Goal: Task Accomplishment & Management: Manage account settings

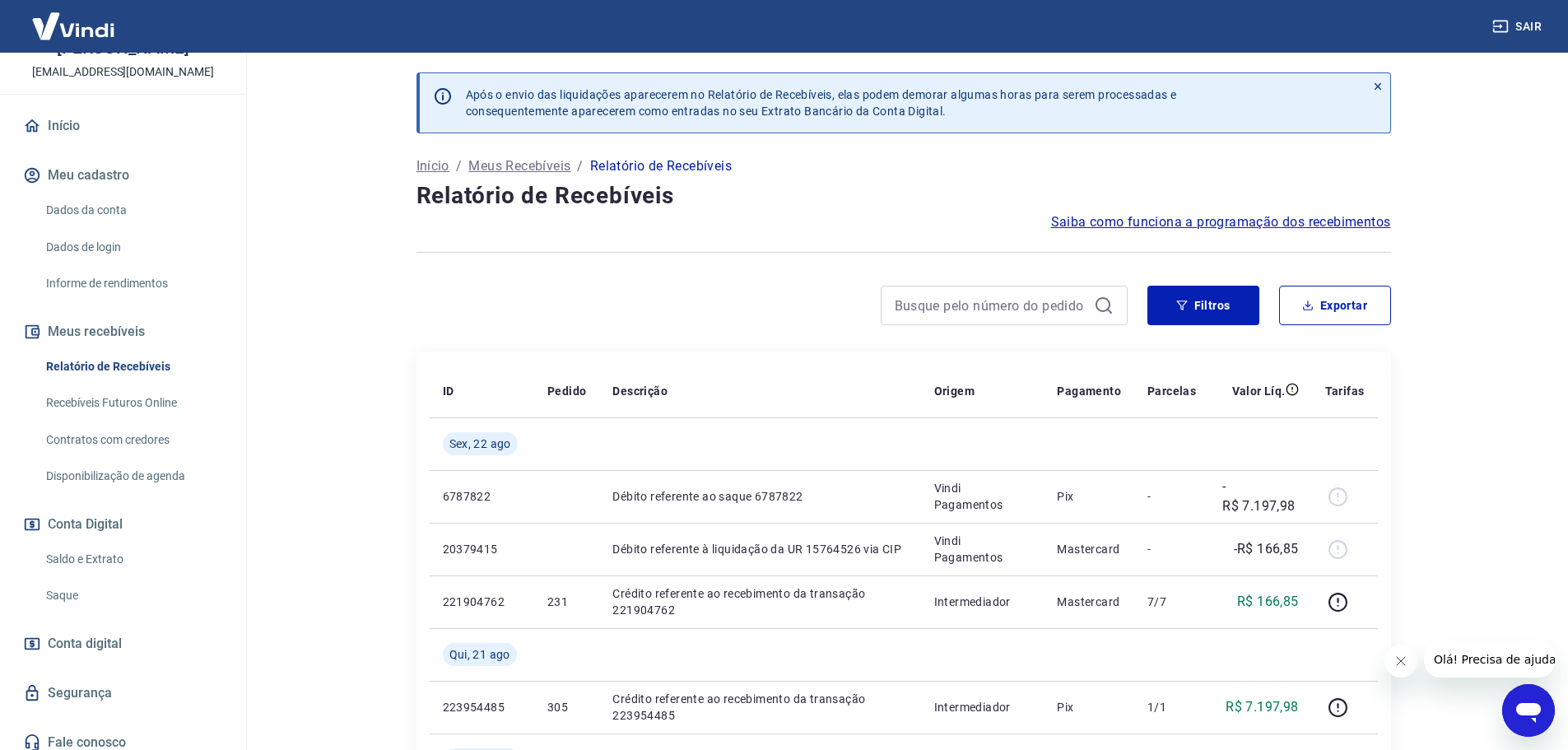
scroll to position [110, 0]
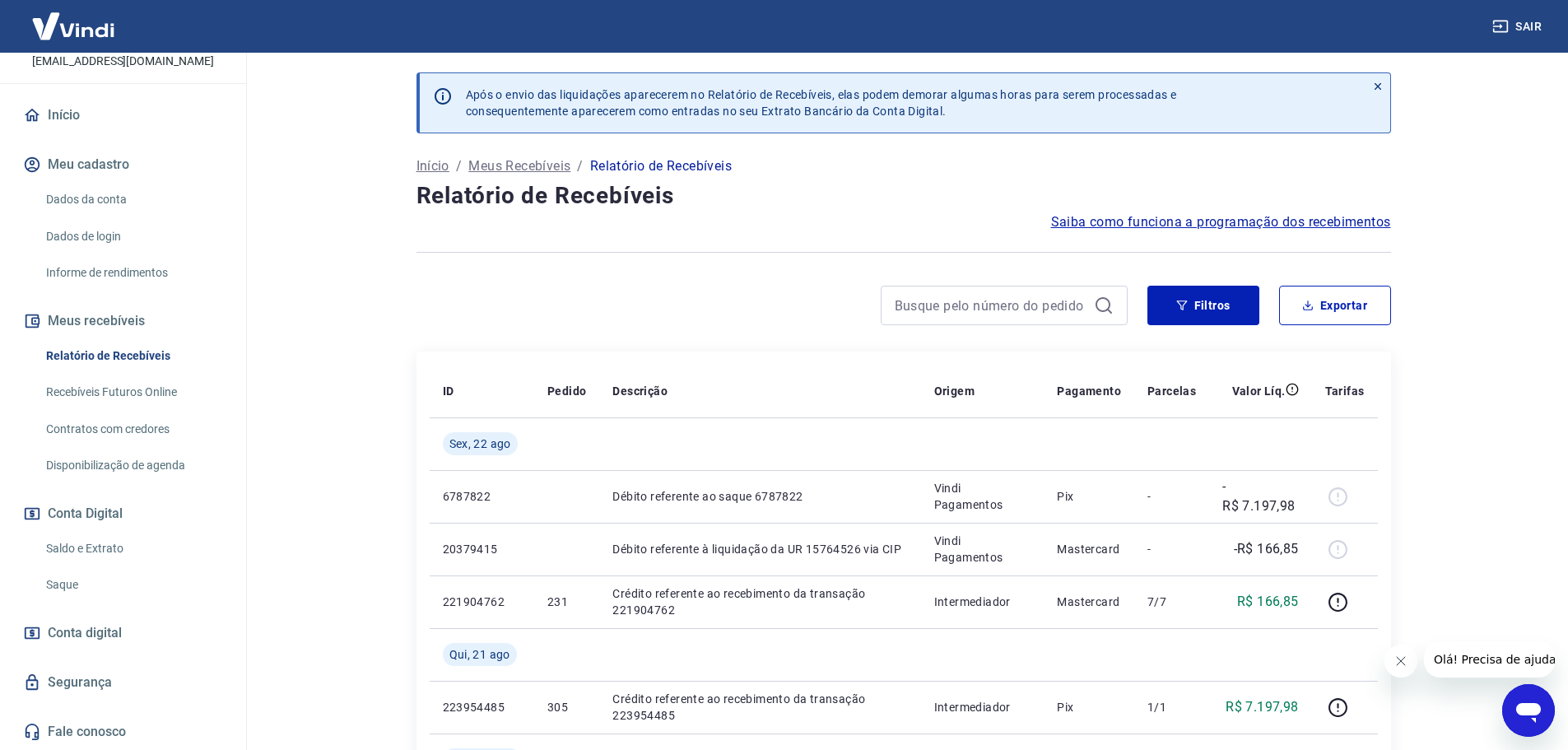
drag, startPoint x: 116, startPoint y: 549, endPoint x: 158, endPoint y: 526, distance: 47.9
click at [116, 549] on link "Saldo e Extrato" at bounding box center [133, 548] width 186 height 34
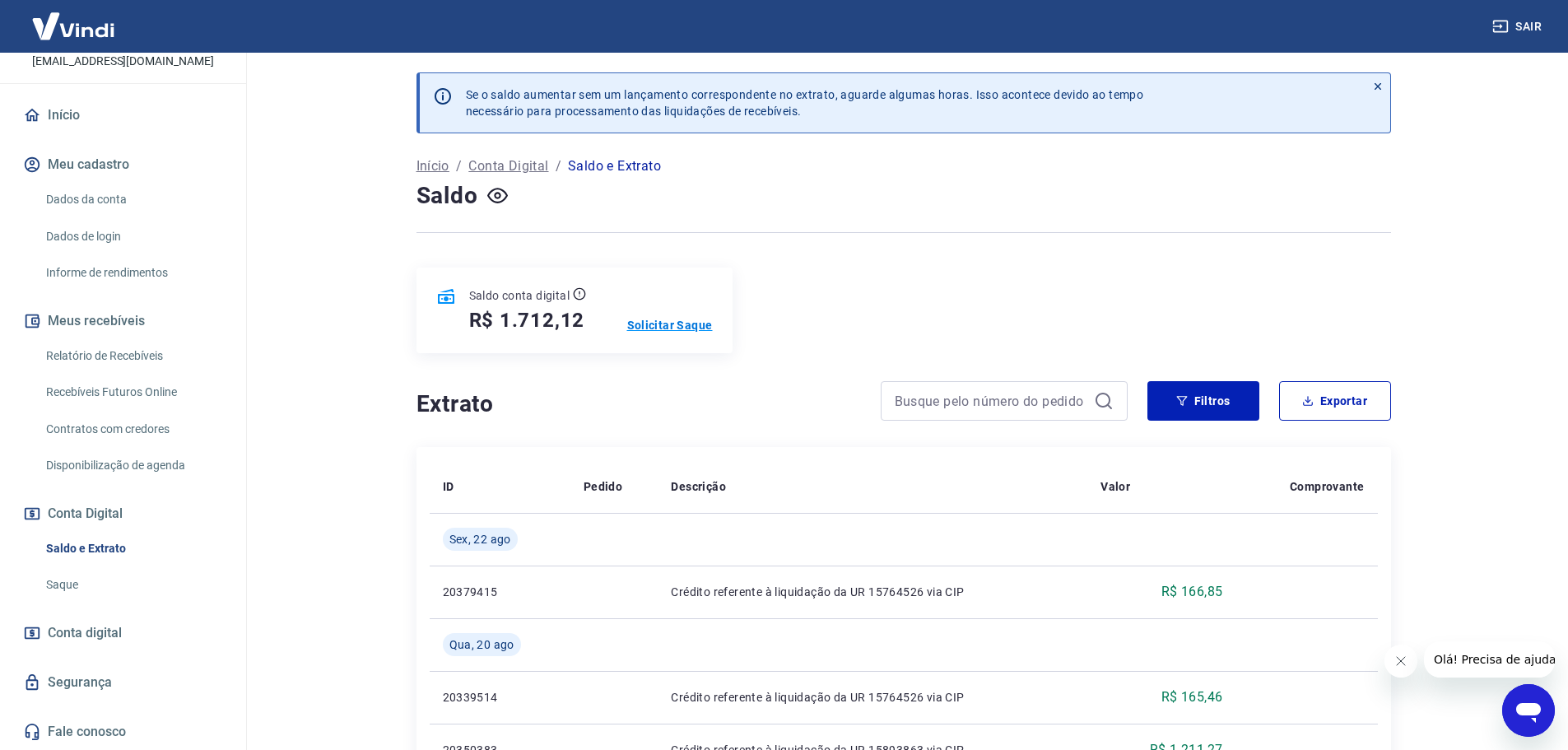
click at [699, 332] on p "Solicitar Saque" at bounding box center [670, 325] width 86 height 16
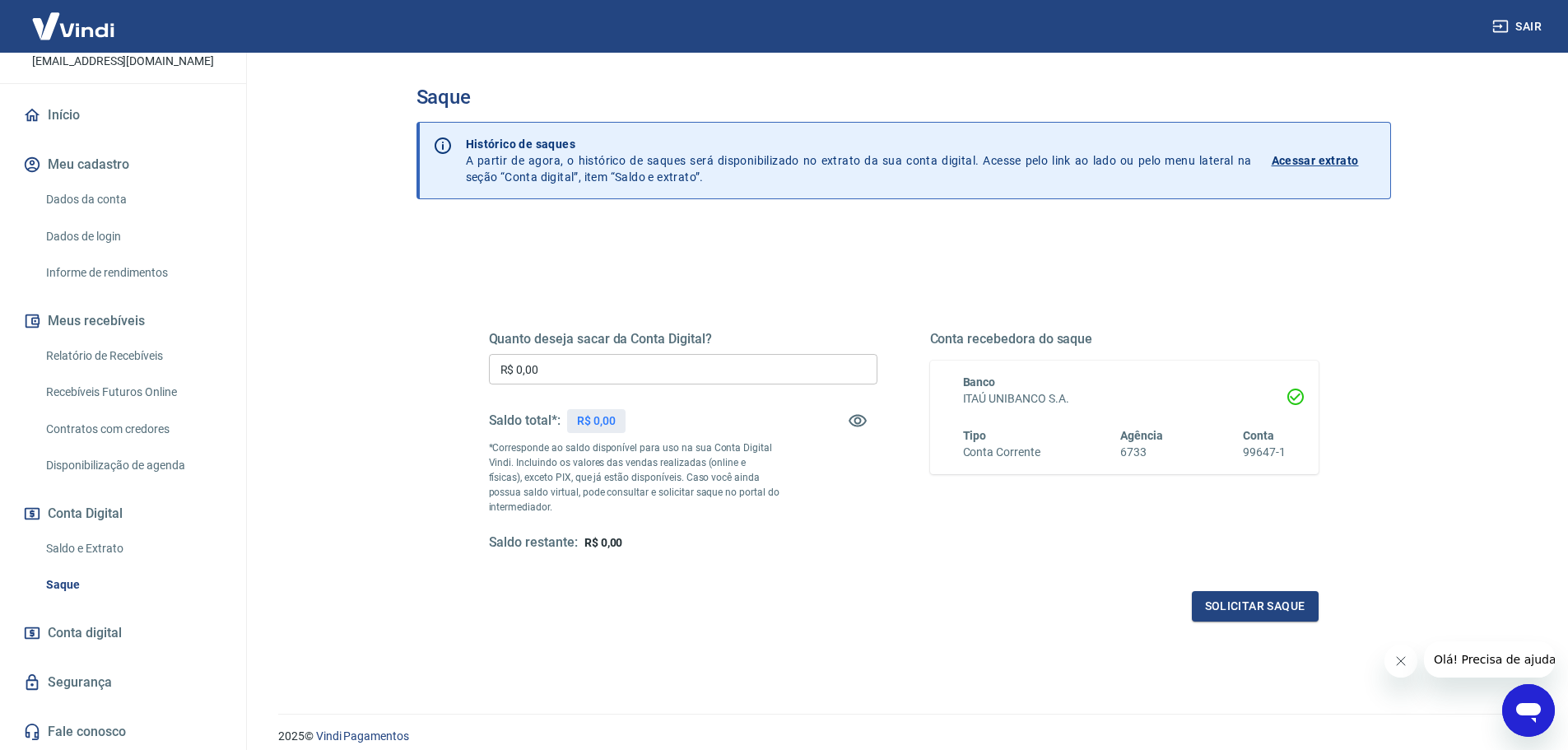
click at [703, 356] on input "R$ 0,00" at bounding box center [683, 370] width 388 height 31
type input "R$ 1.700,00"
click at [1260, 614] on button "Solicitar saque" at bounding box center [1256, 607] width 127 height 31
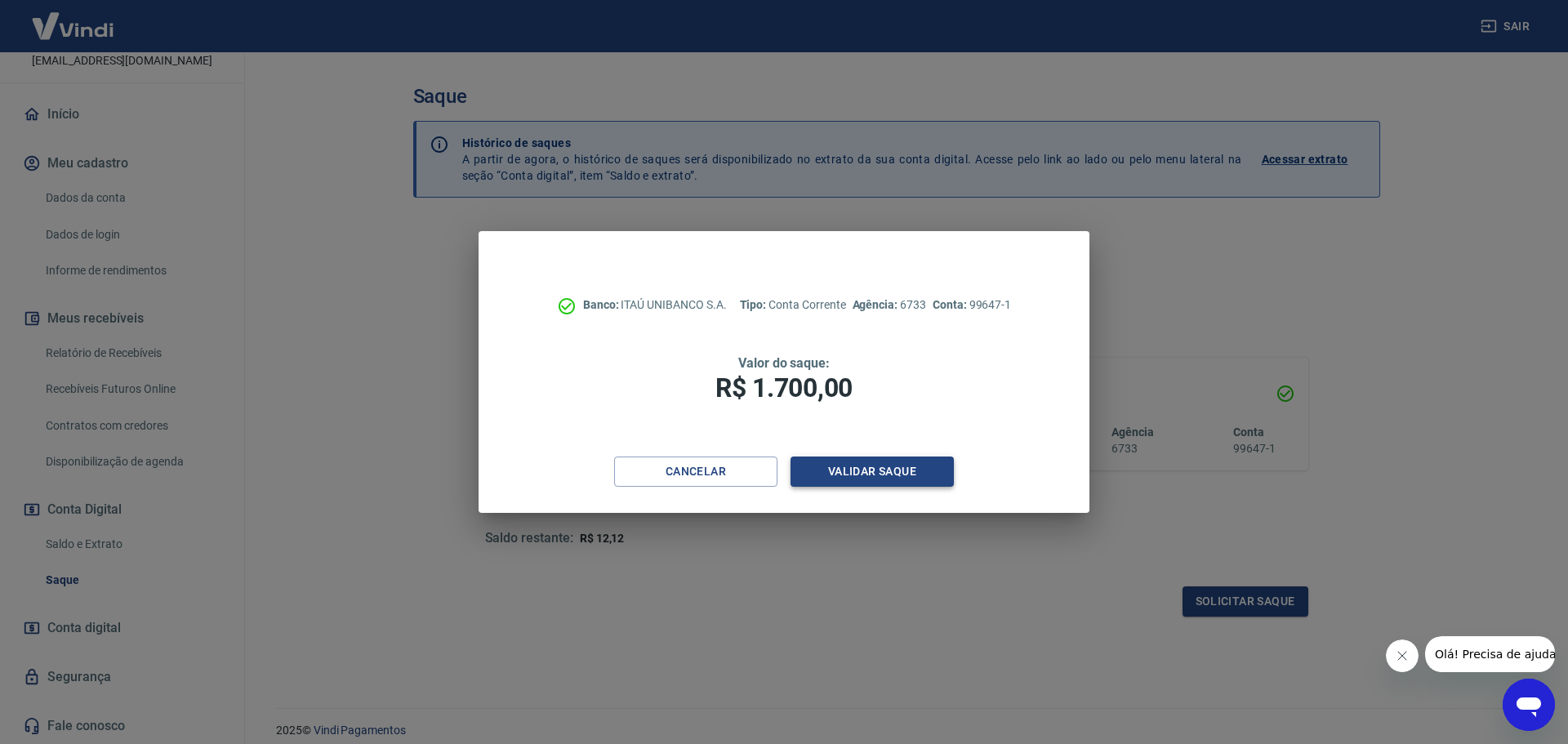
click at [855, 464] on button "Validar saque" at bounding box center [872, 472] width 163 height 31
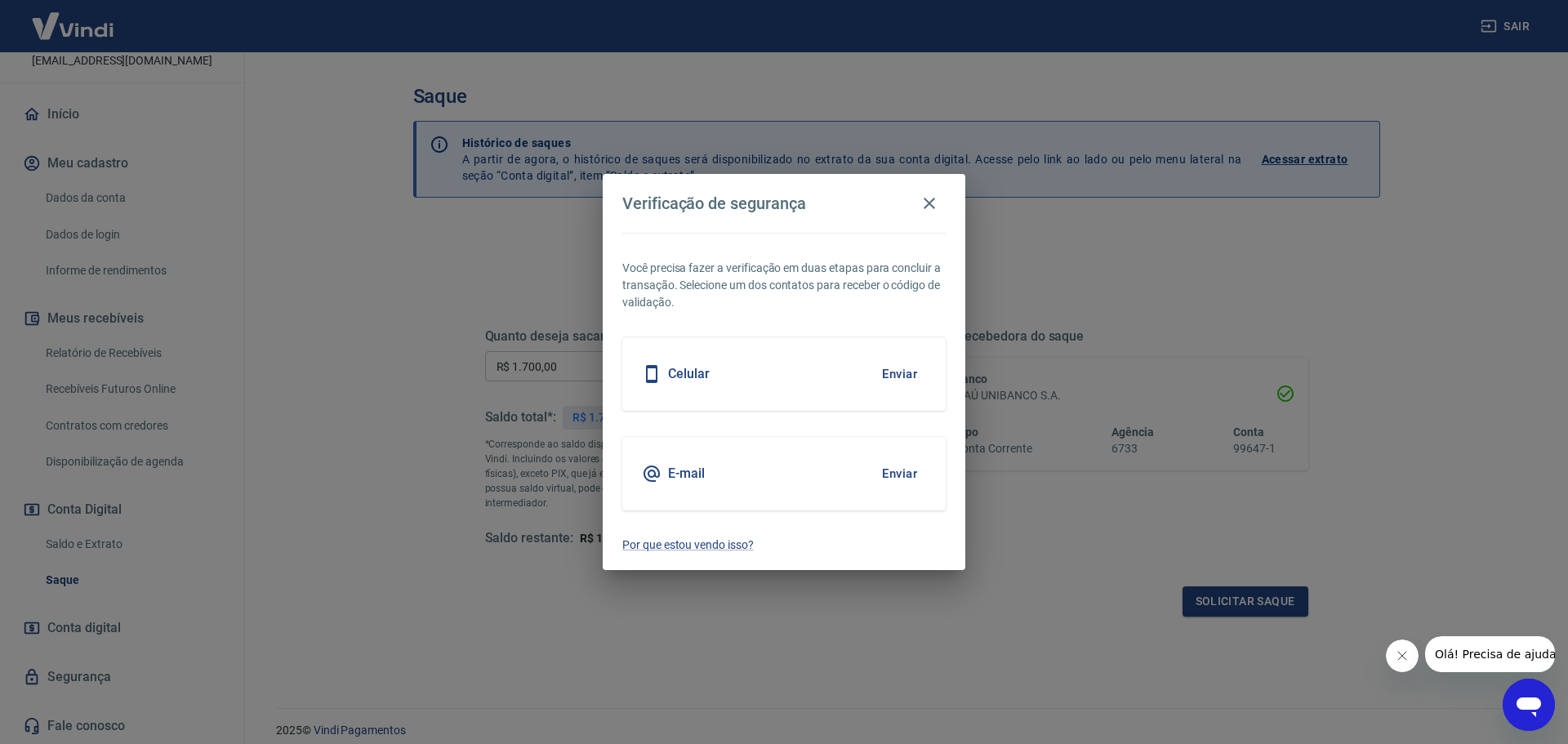
click at [908, 472] on button "Enviar" at bounding box center [899, 474] width 53 height 34
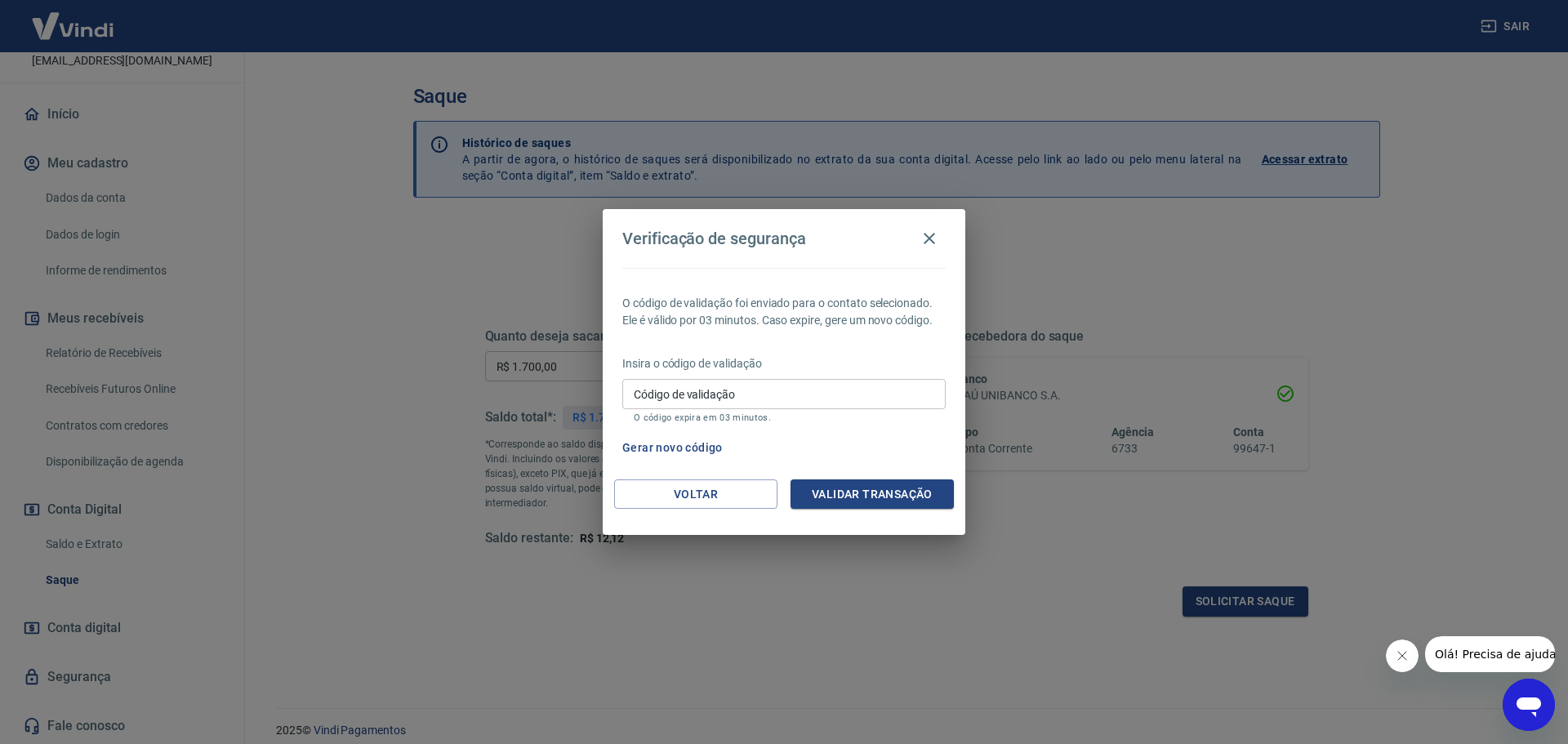
click at [879, 409] on input "Código de validação" at bounding box center [784, 394] width 323 height 31
type input "854518"
click at [921, 495] on button "Validar transação" at bounding box center [872, 495] width 163 height 31
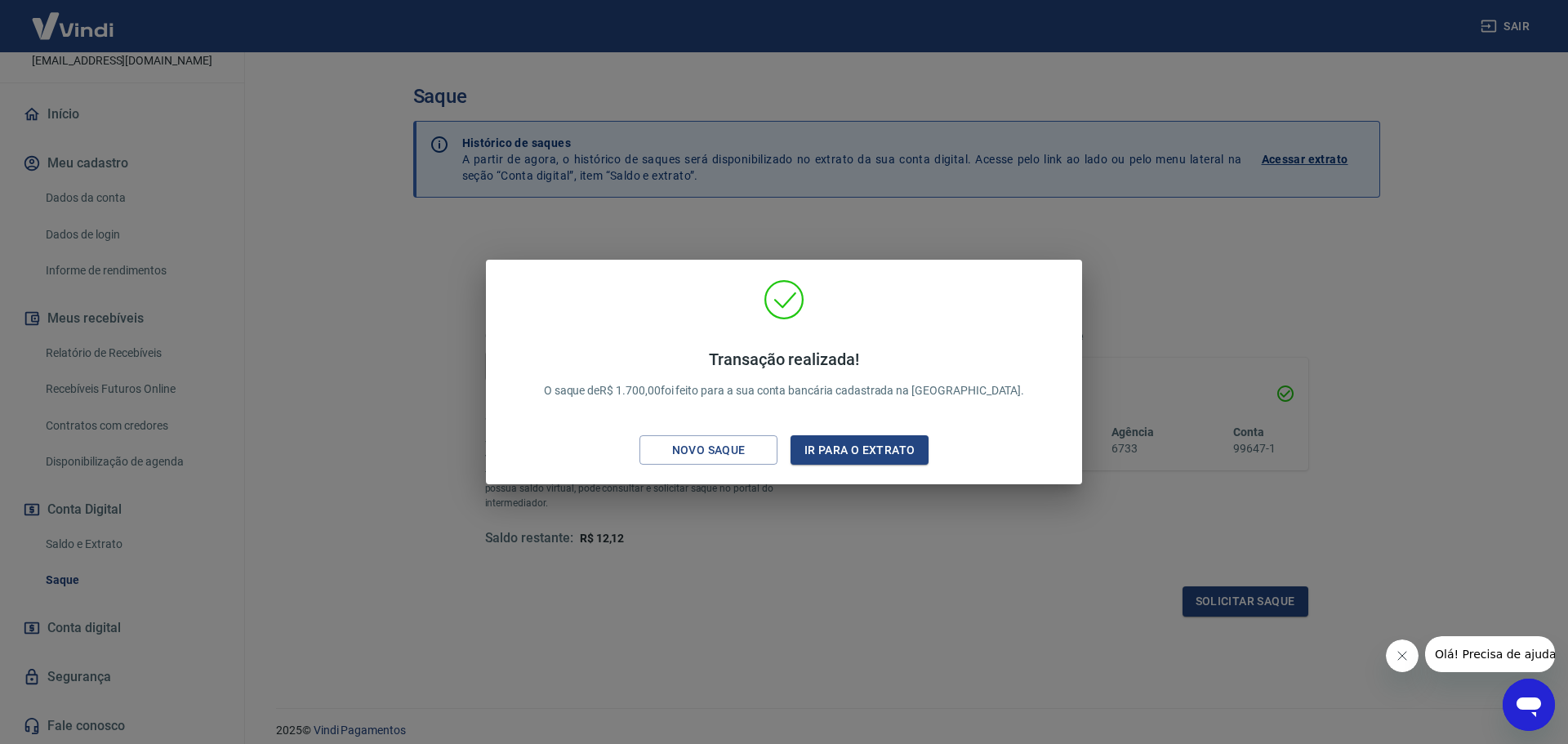
drag, startPoint x: 652, startPoint y: 394, endPoint x: 658, endPoint y: 412, distance: 19.0
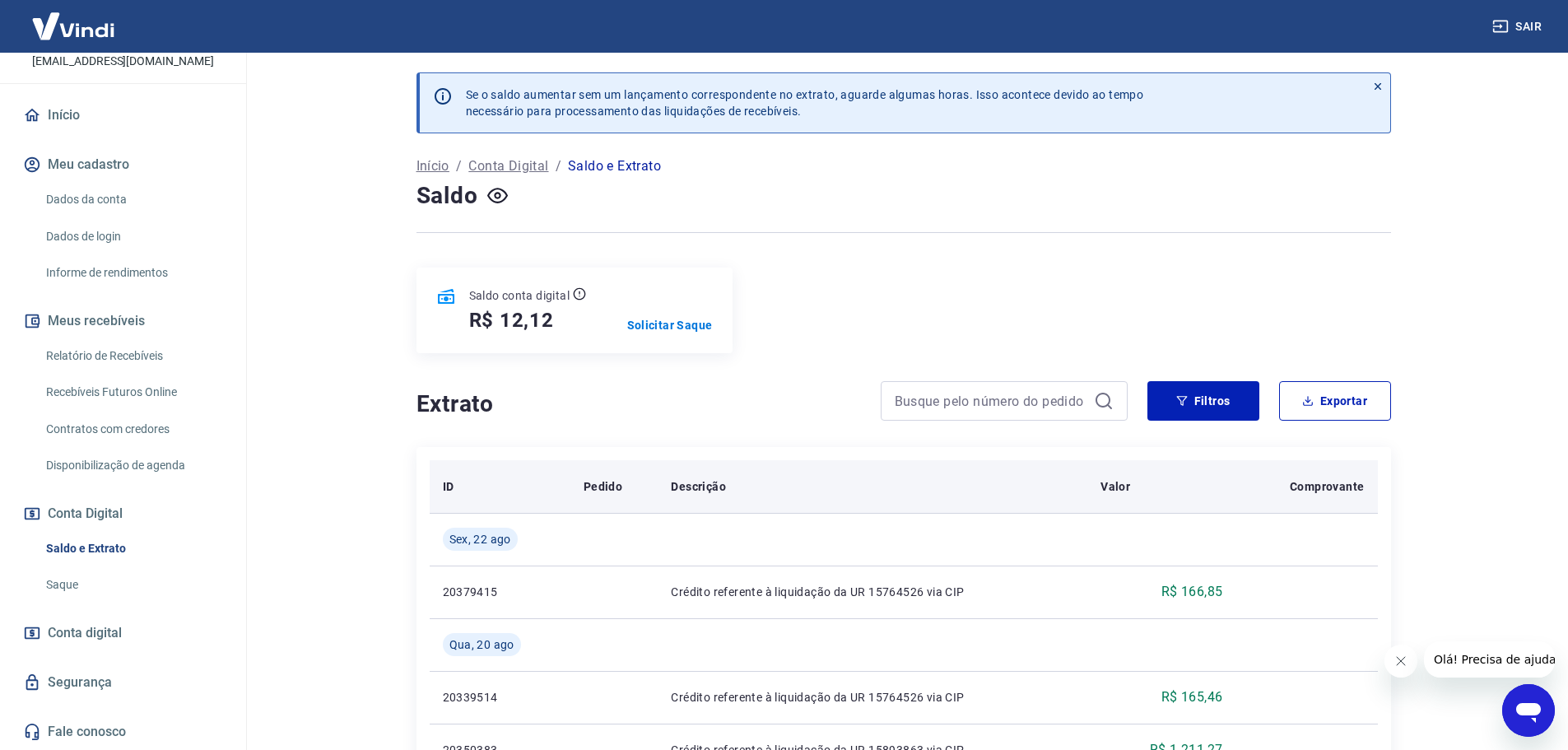
drag, startPoint x: 708, startPoint y: 510, endPoint x: 740, endPoint y: 495, distance: 35.3
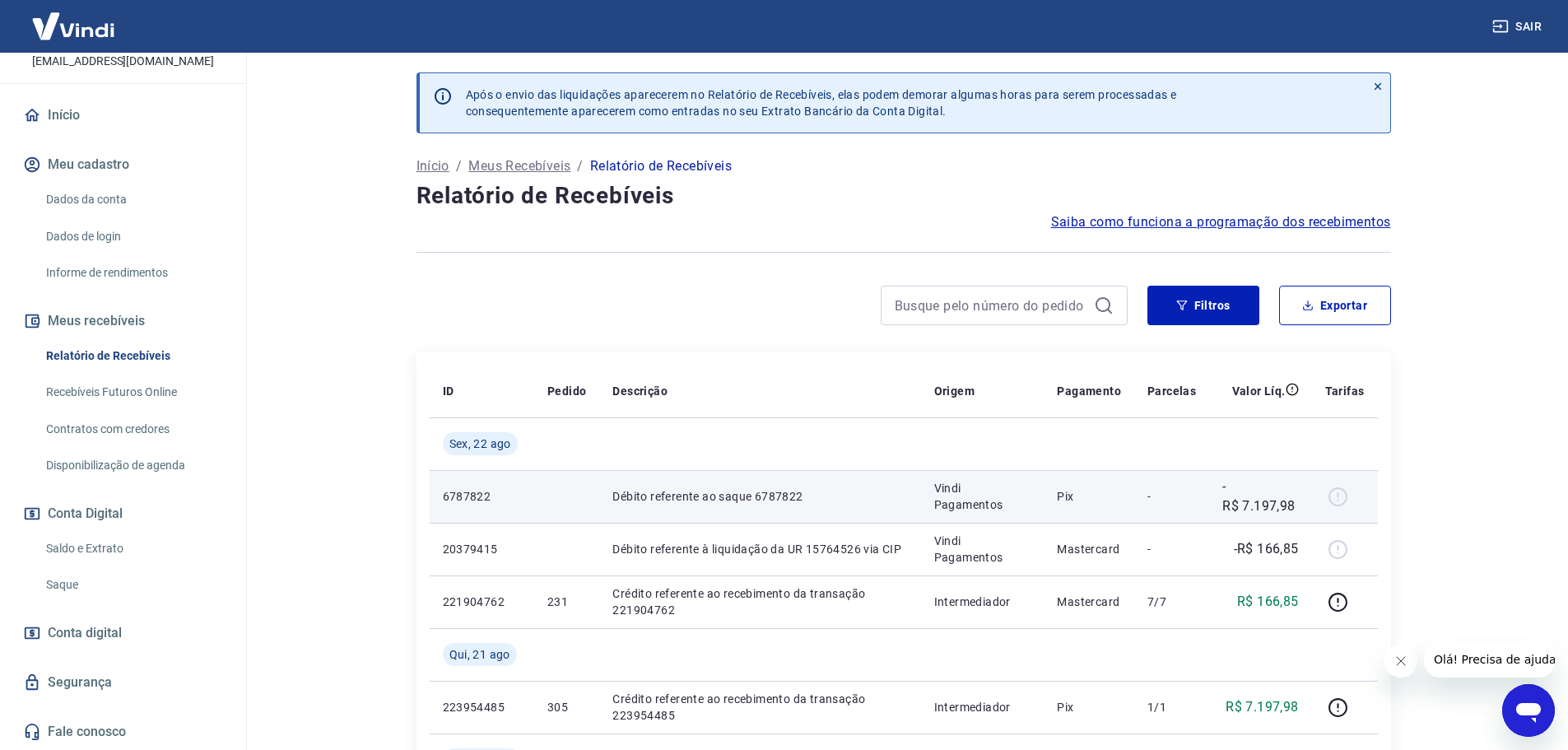
click at [866, 486] on td "Débito referente ao saque 6787822" at bounding box center [760, 496] width 321 height 53
click at [1334, 505] on div at bounding box center [1345, 496] width 40 height 26
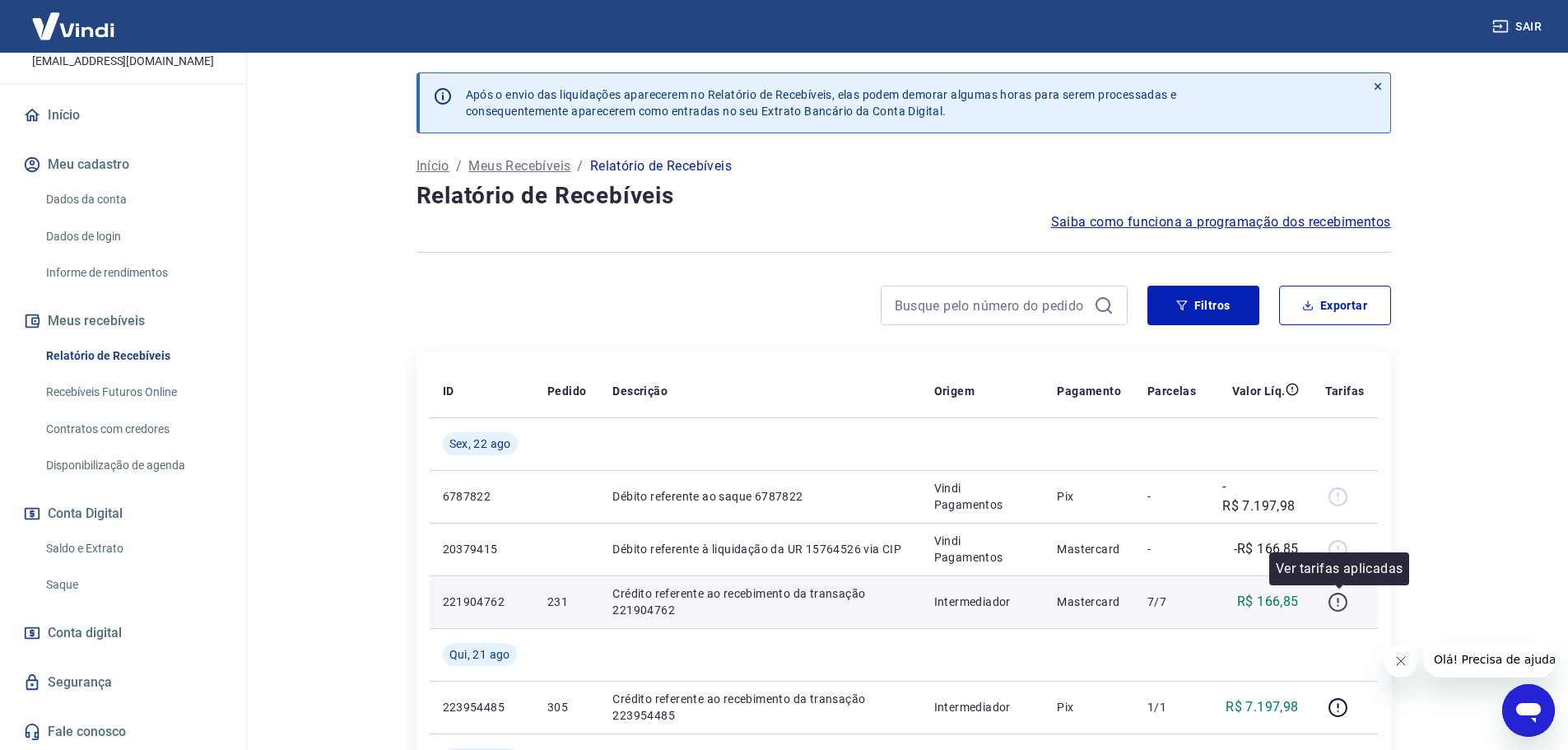
click at [1339, 605] on icon "button" at bounding box center [1339, 605] width 2 height 2
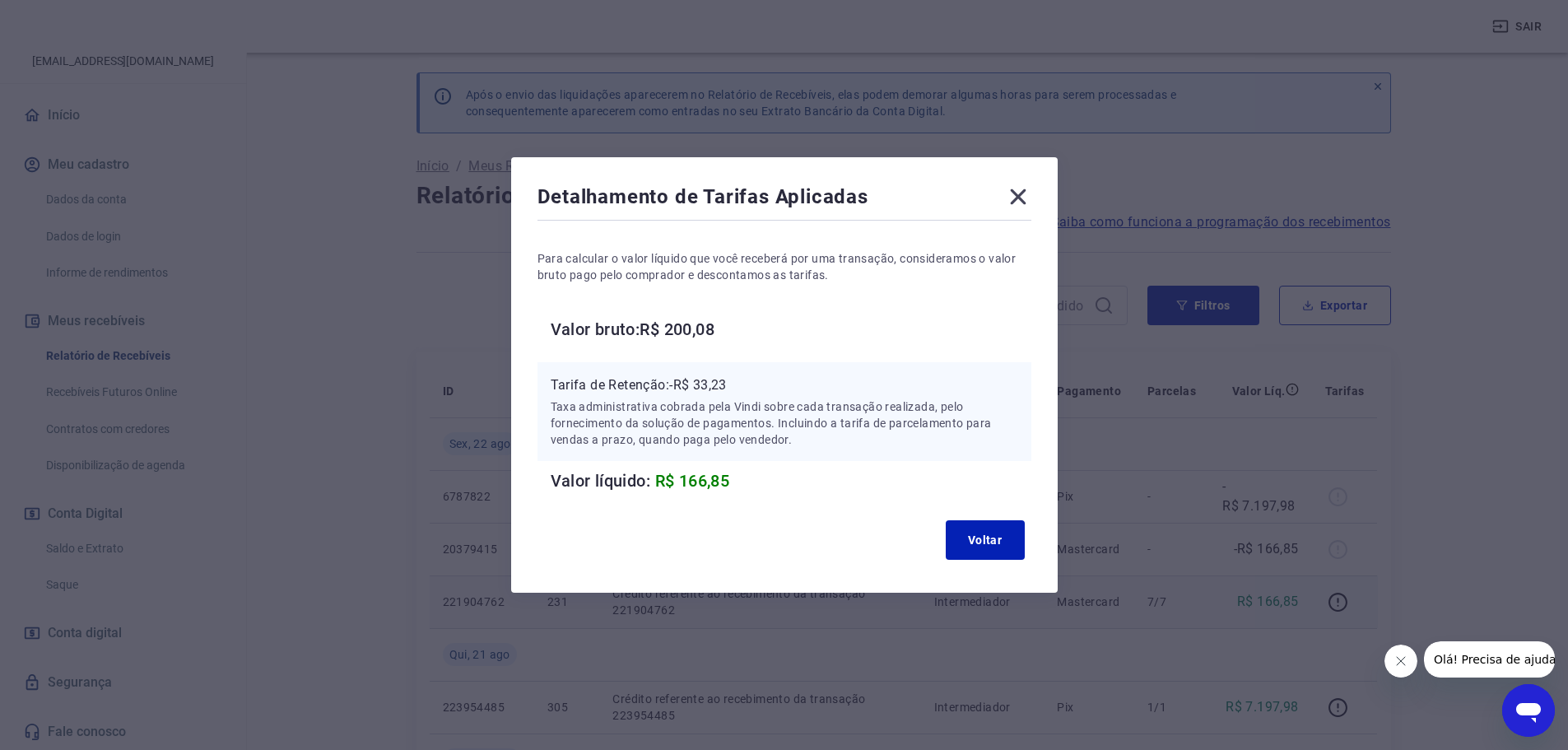
click at [1011, 199] on icon at bounding box center [1018, 197] width 26 height 26
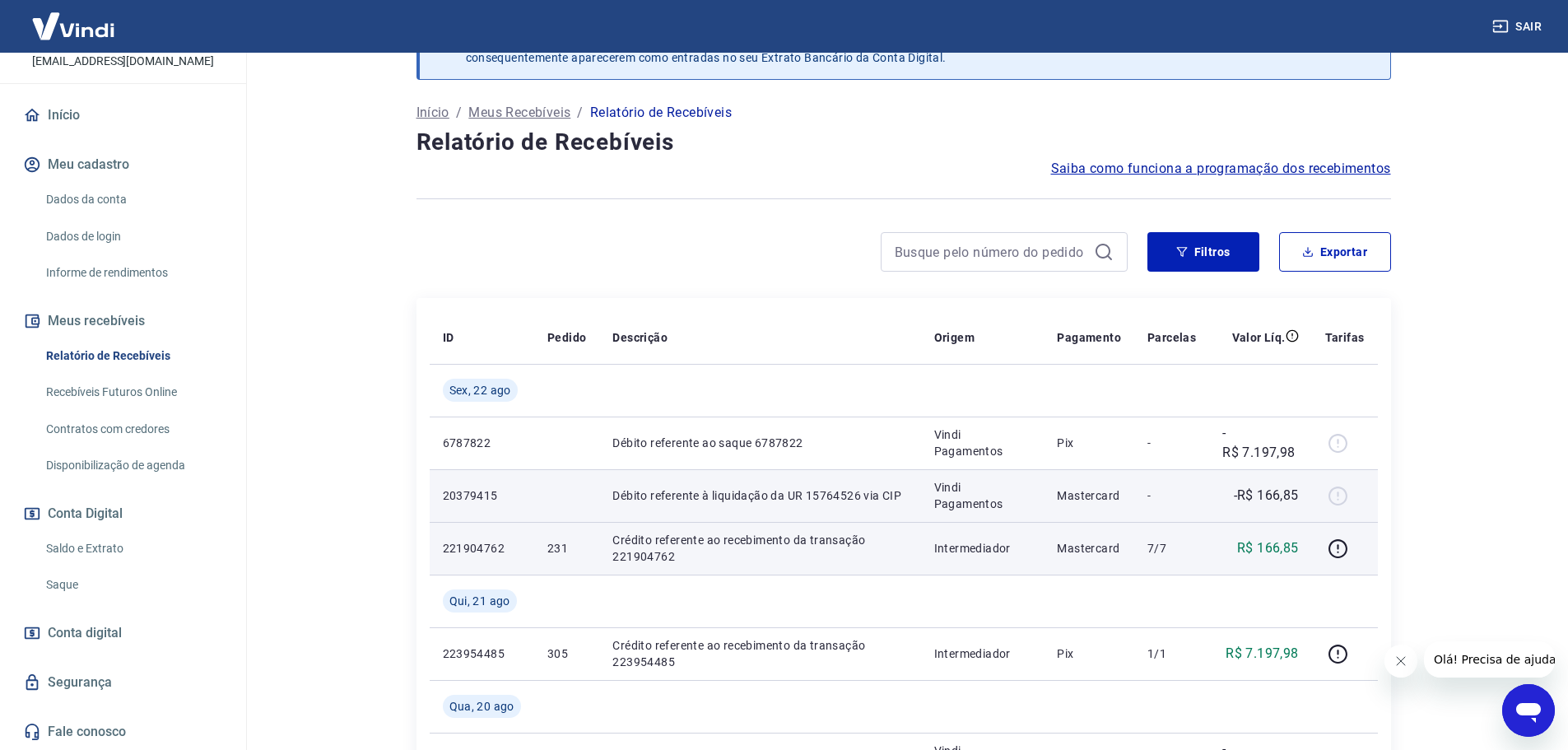
scroll to position [82, 0]
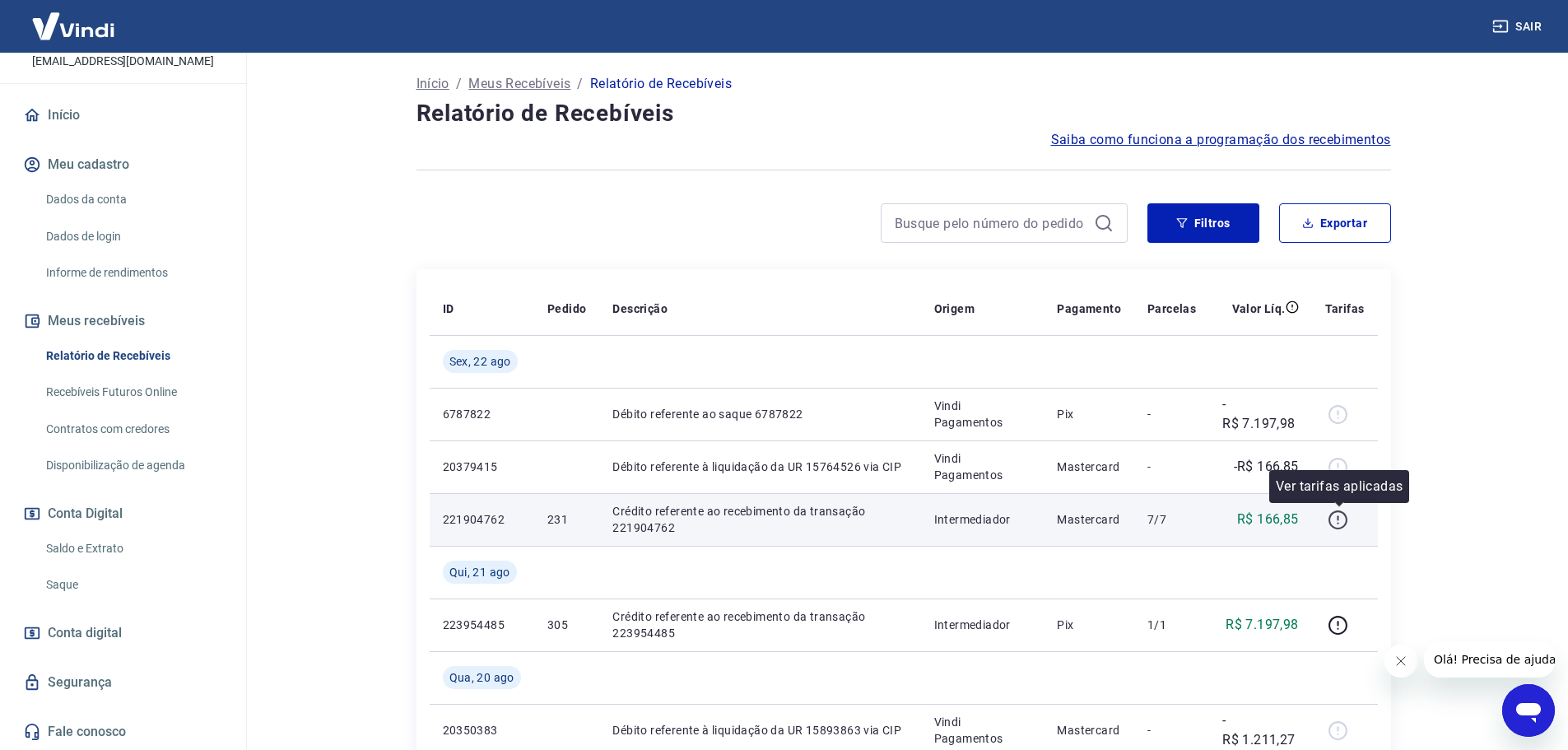
click at [1342, 516] on icon "button" at bounding box center [1338, 520] width 21 height 21
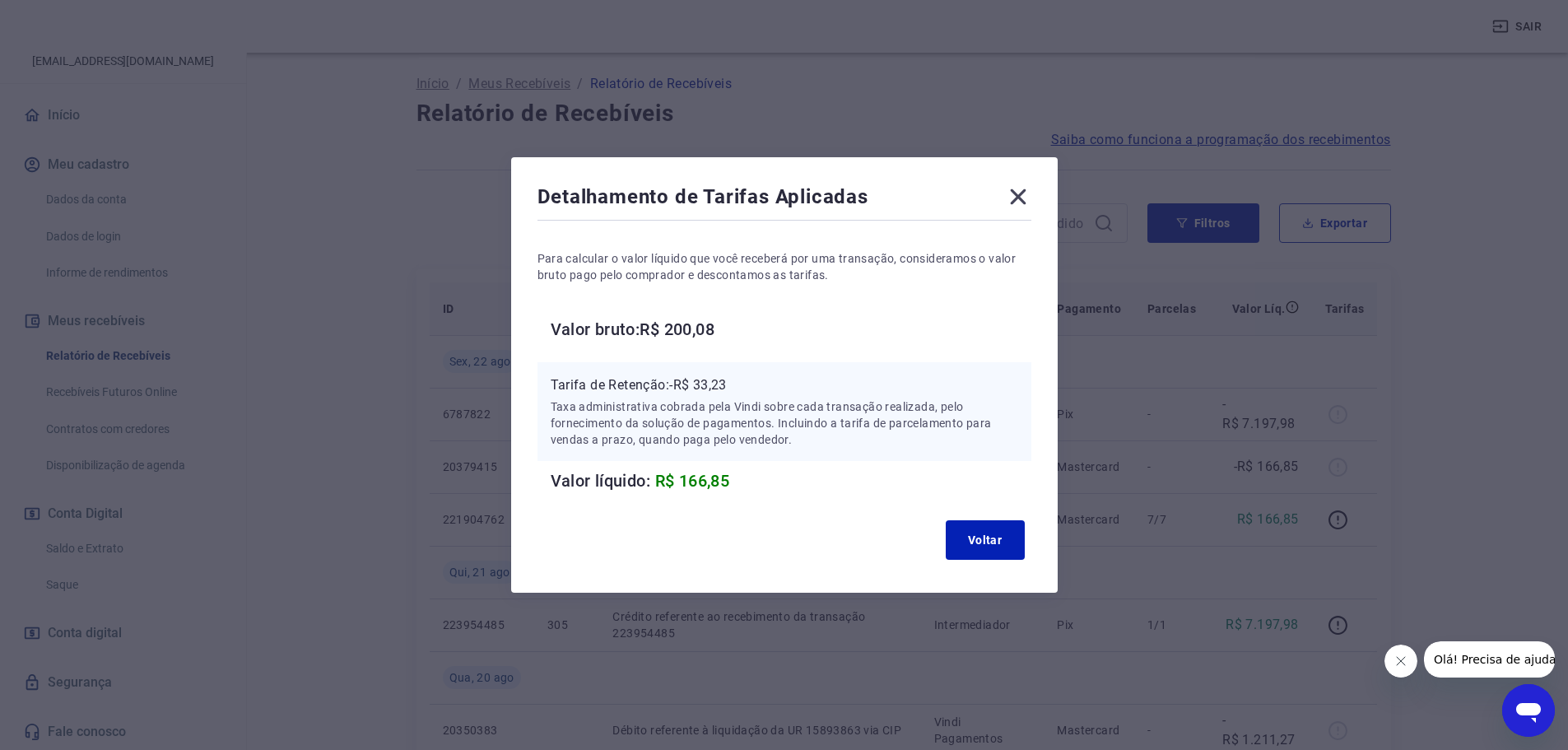
drag, startPoint x: 1022, startPoint y: 195, endPoint x: 1080, endPoint y: 284, distance: 106.2
click at [1031, 189] on icon at bounding box center [1018, 197] width 26 height 26
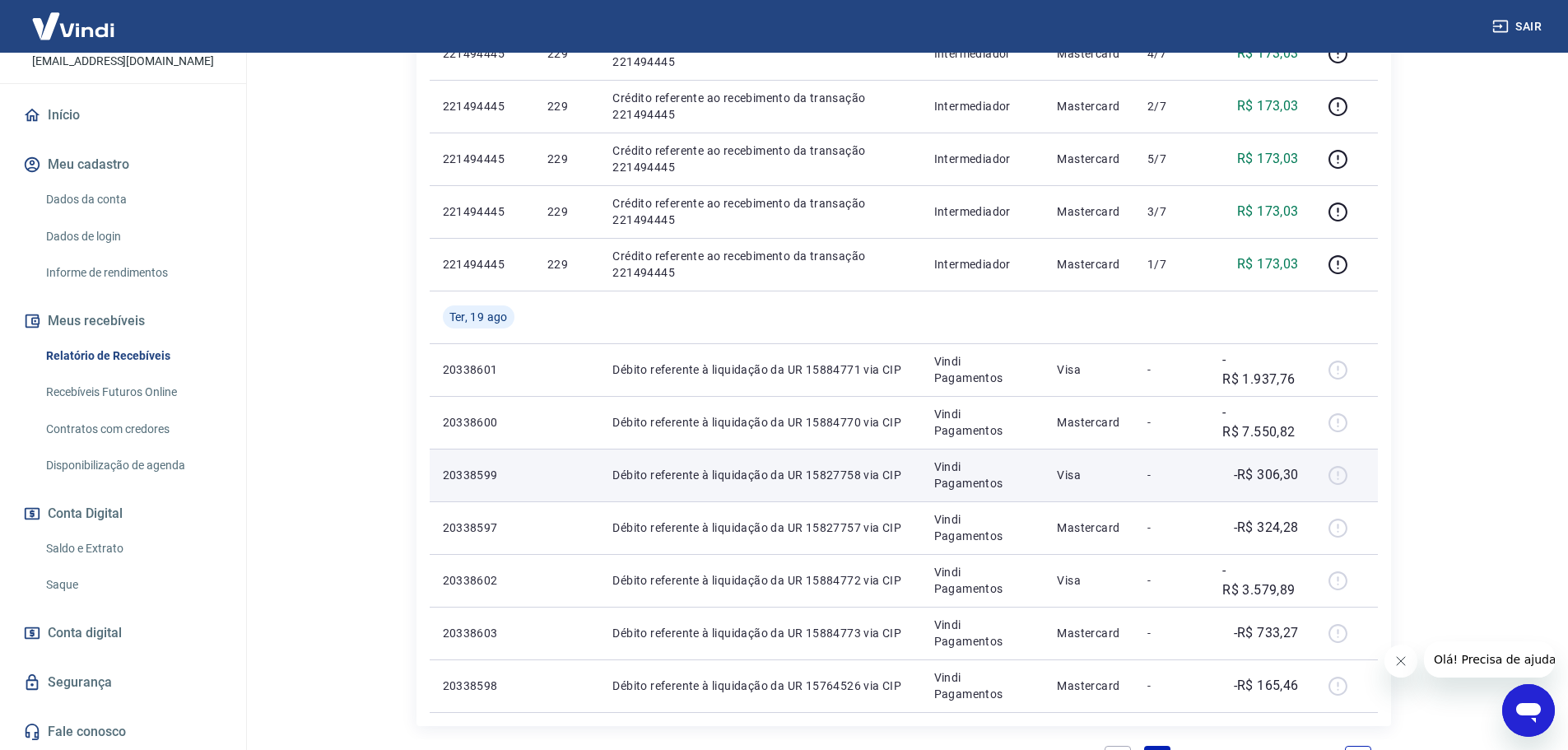
scroll to position [1071, 0]
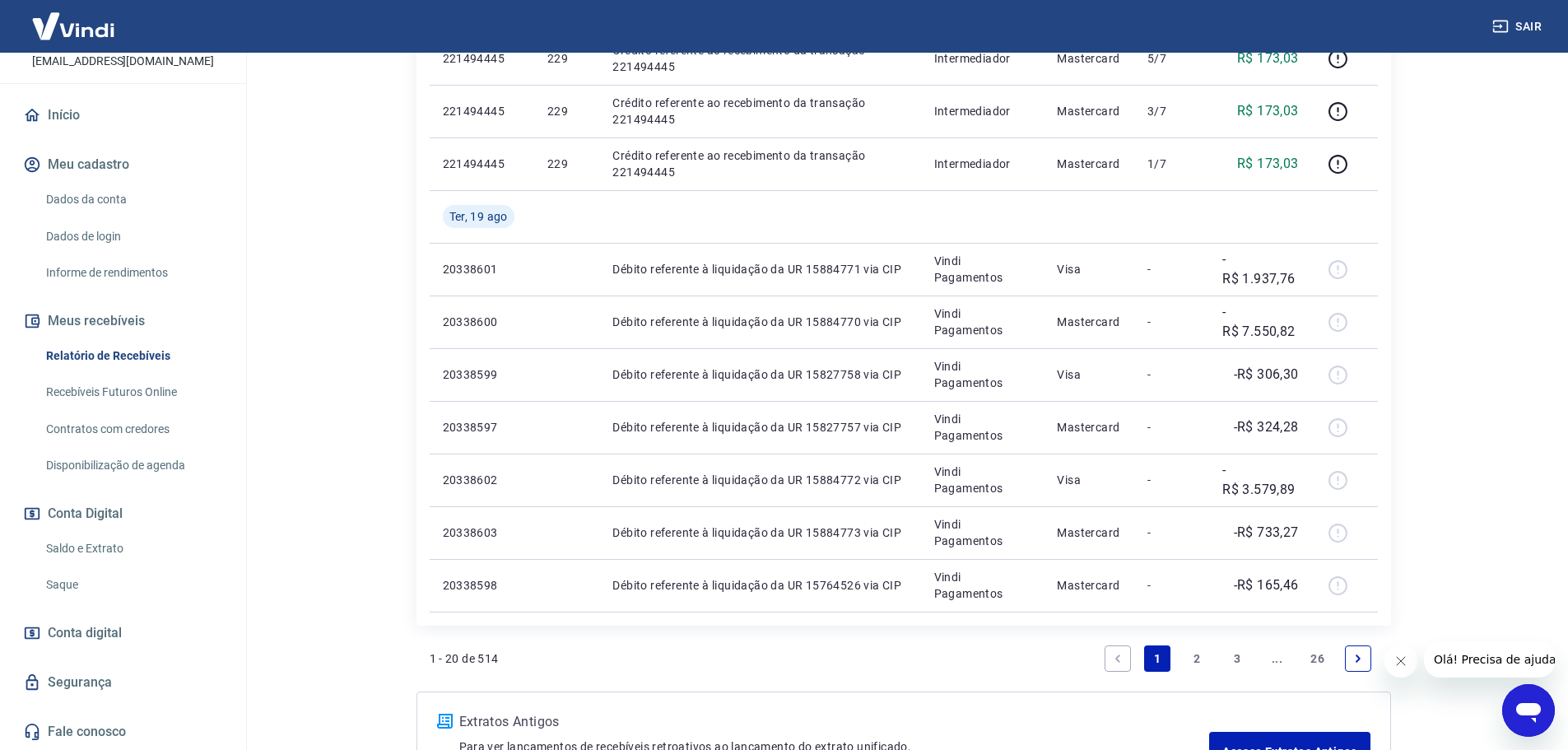
click at [1328, 649] on link "26" at bounding box center [1317, 659] width 27 height 26
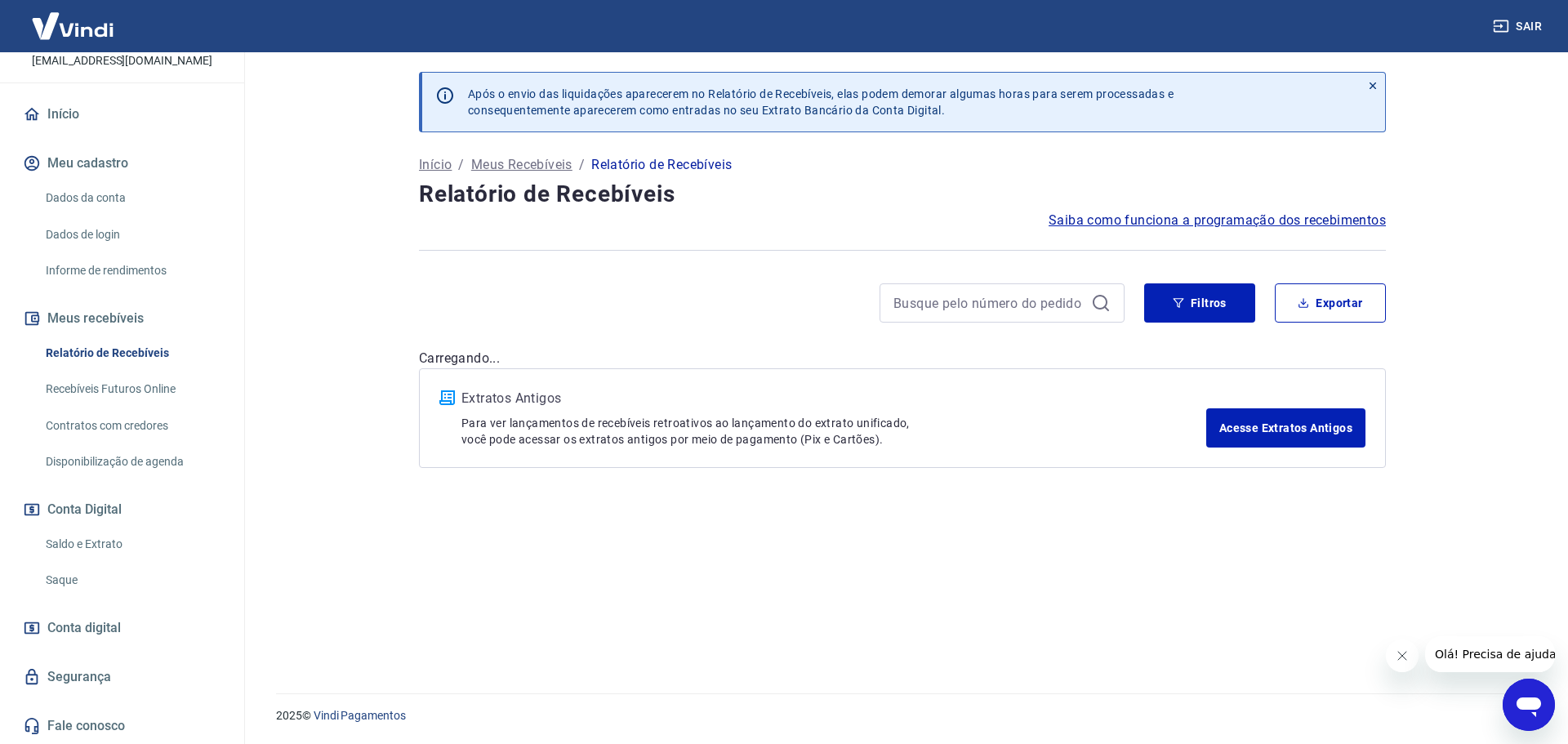
click at [1336, 639] on div "Após o envio das liquidações aparecerem no Relatório de Recebíveis, elas podem …" at bounding box center [903, 363] width 1006 height 622
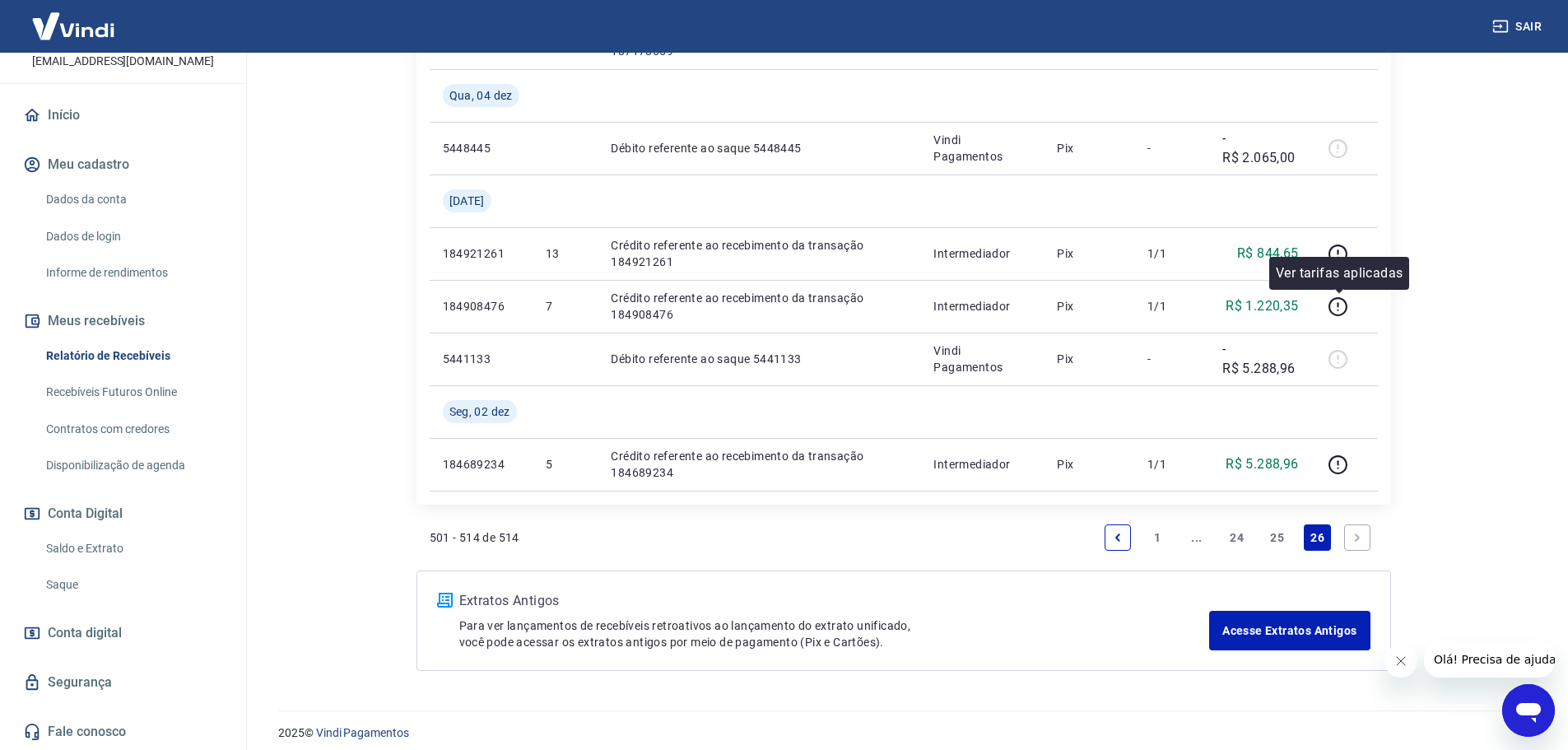
scroll to position [1045, 0]
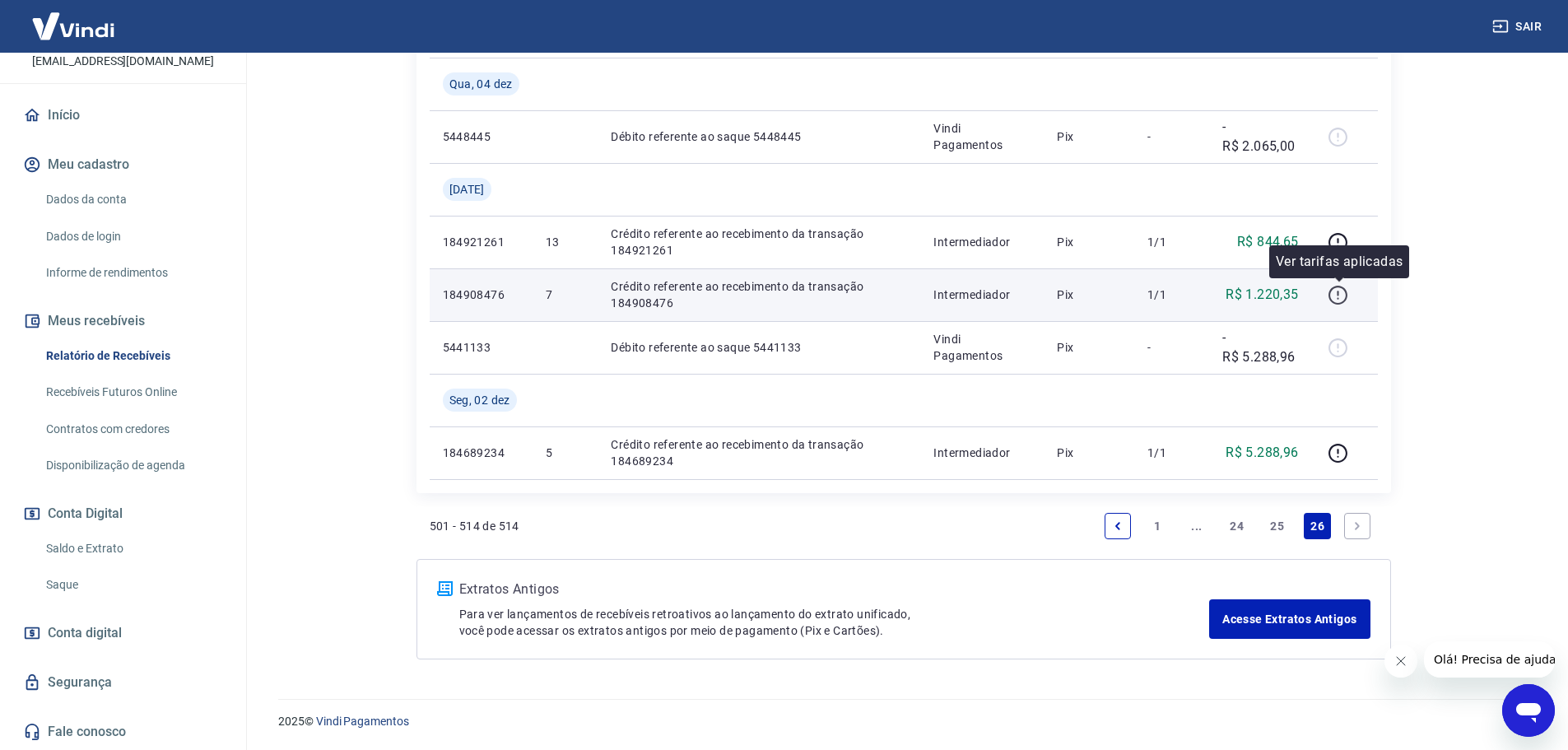
click at [1335, 294] on icon "button" at bounding box center [1338, 295] width 21 height 21
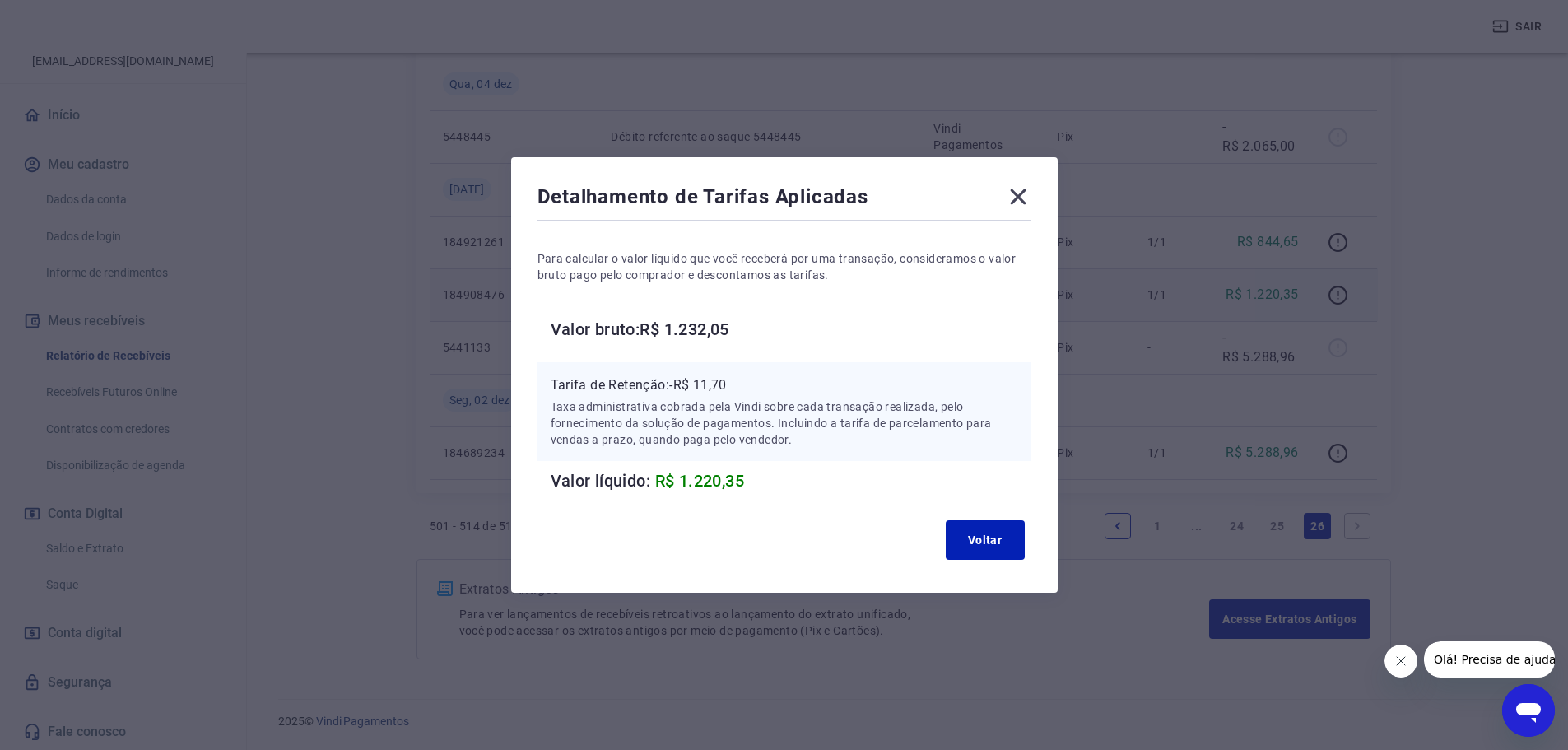
click at [1029, 200] on icon at bounding box center [1018, 197] width 26 height 26
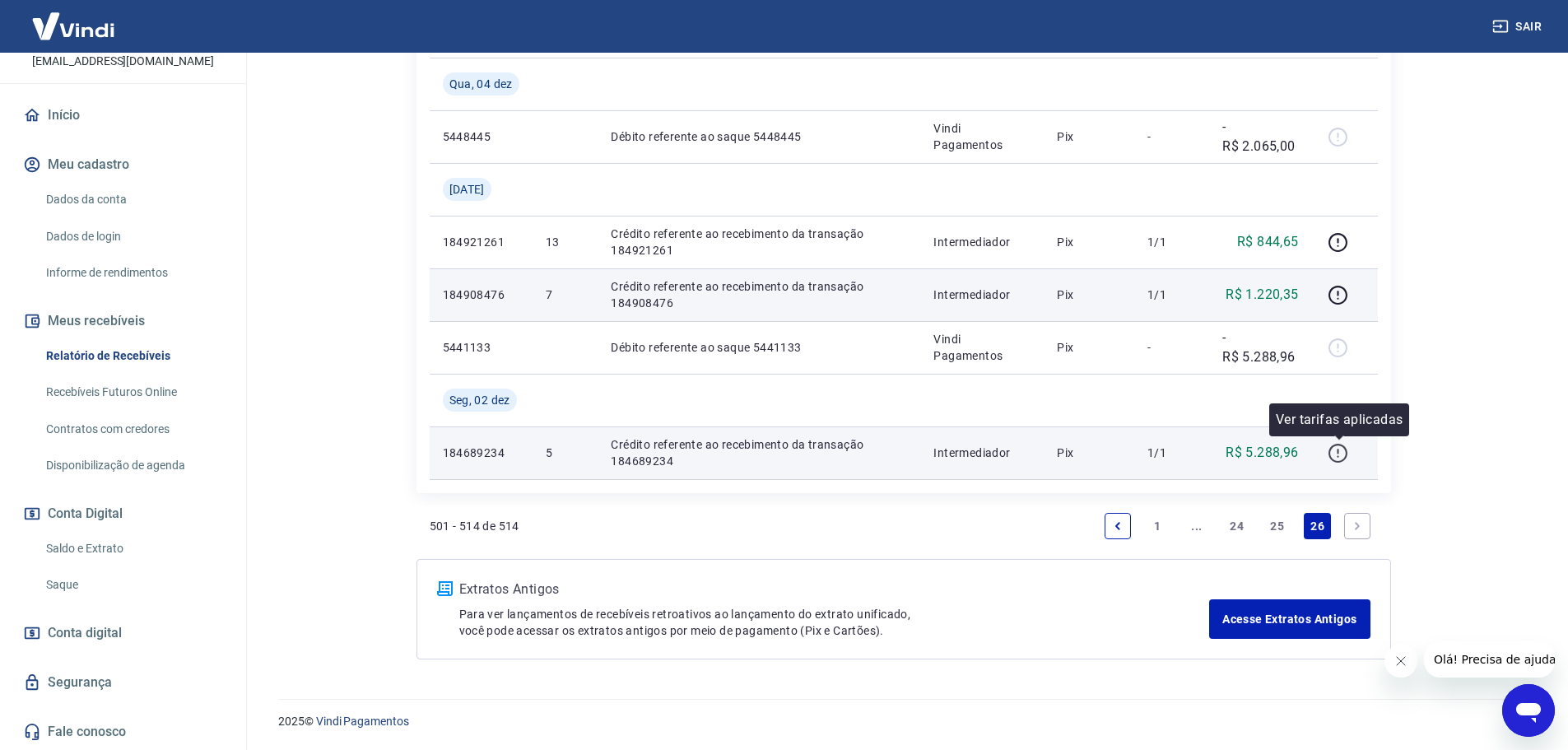
click at [1340, 449] on icon "button" at bounding box center [1338, 453] width 21 height 21
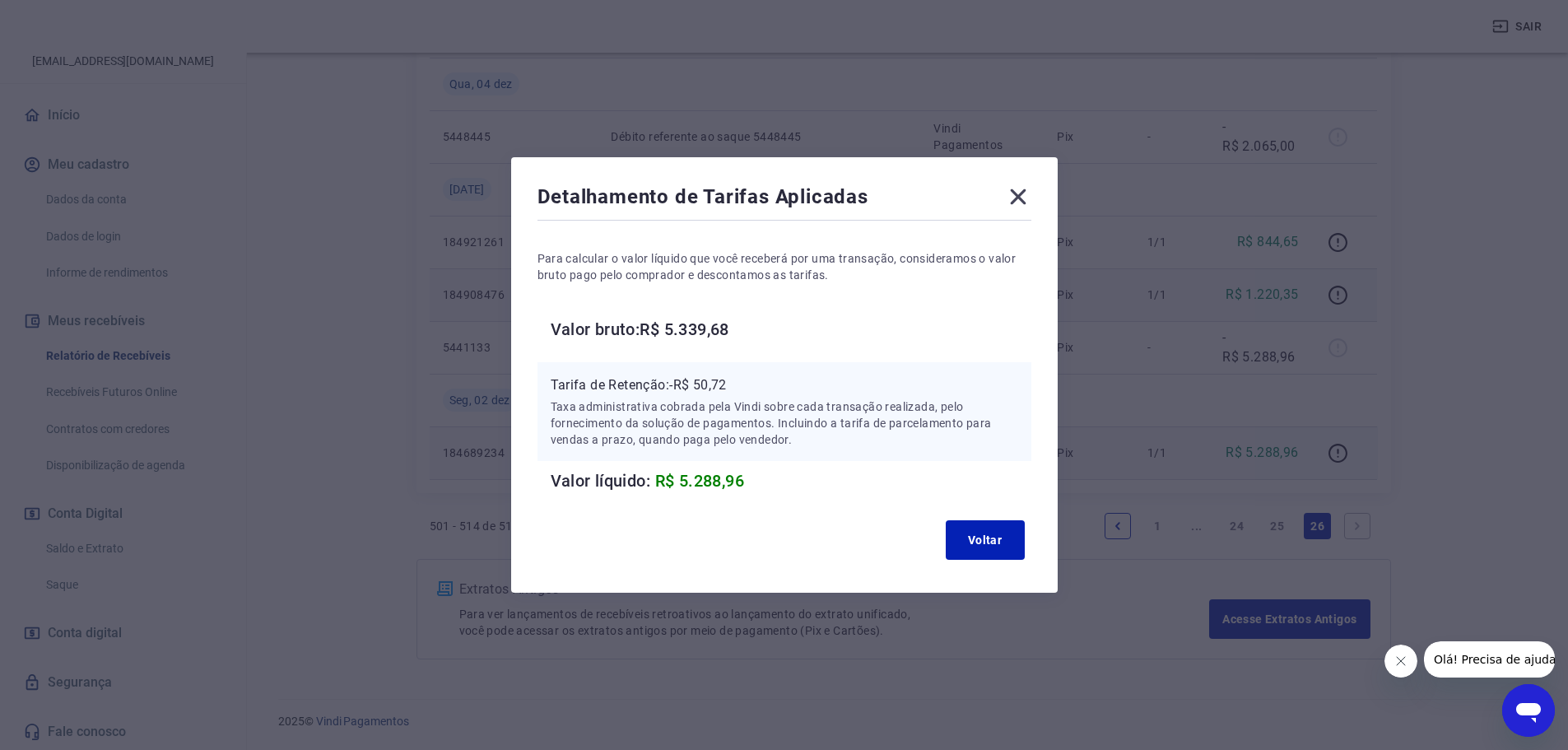
click at [1018, 194] on icon at bounding box center [1018, 197] width 26 height 26
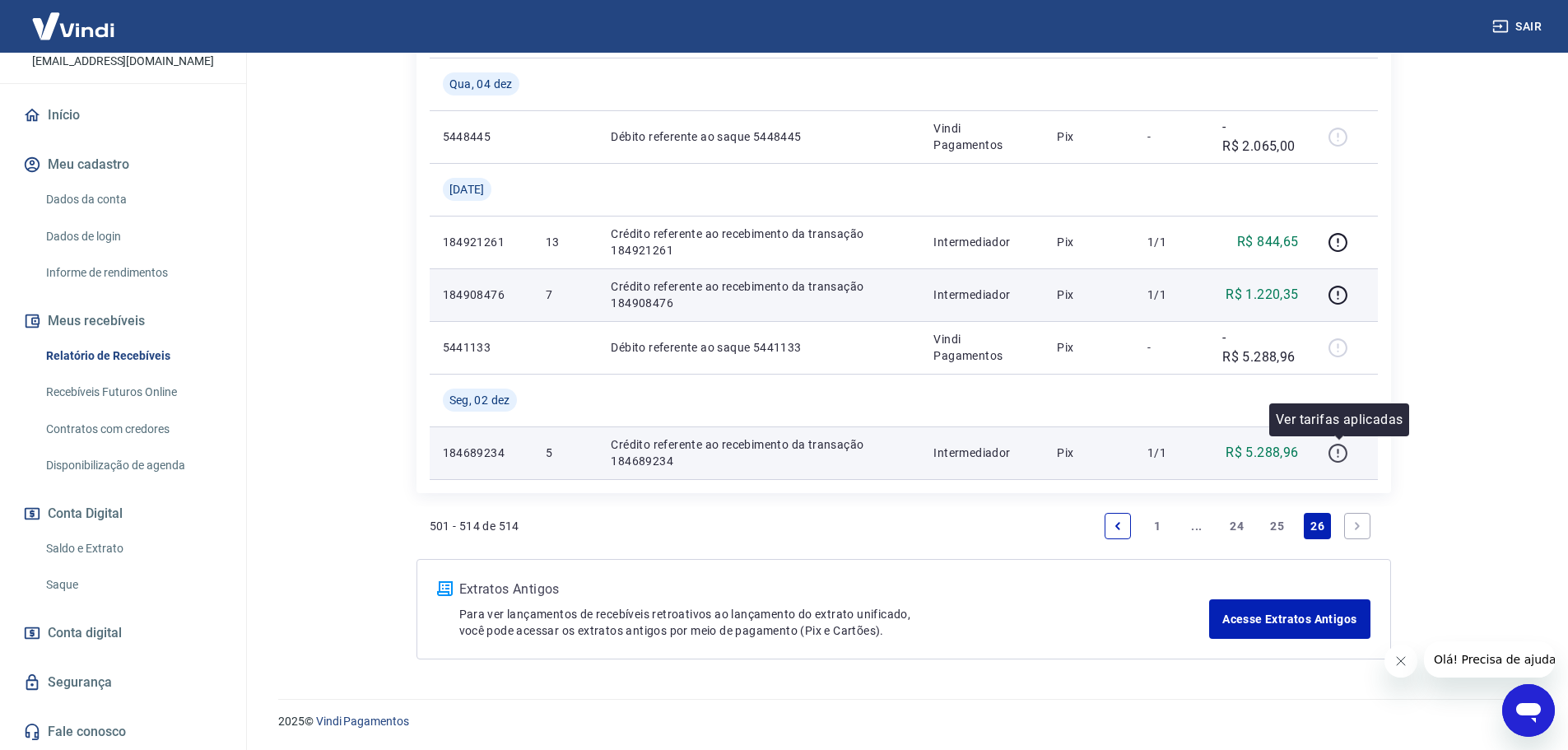
click at [1337, 447] on icon "button" at bounding box center [1338, 453] width 21 height 21
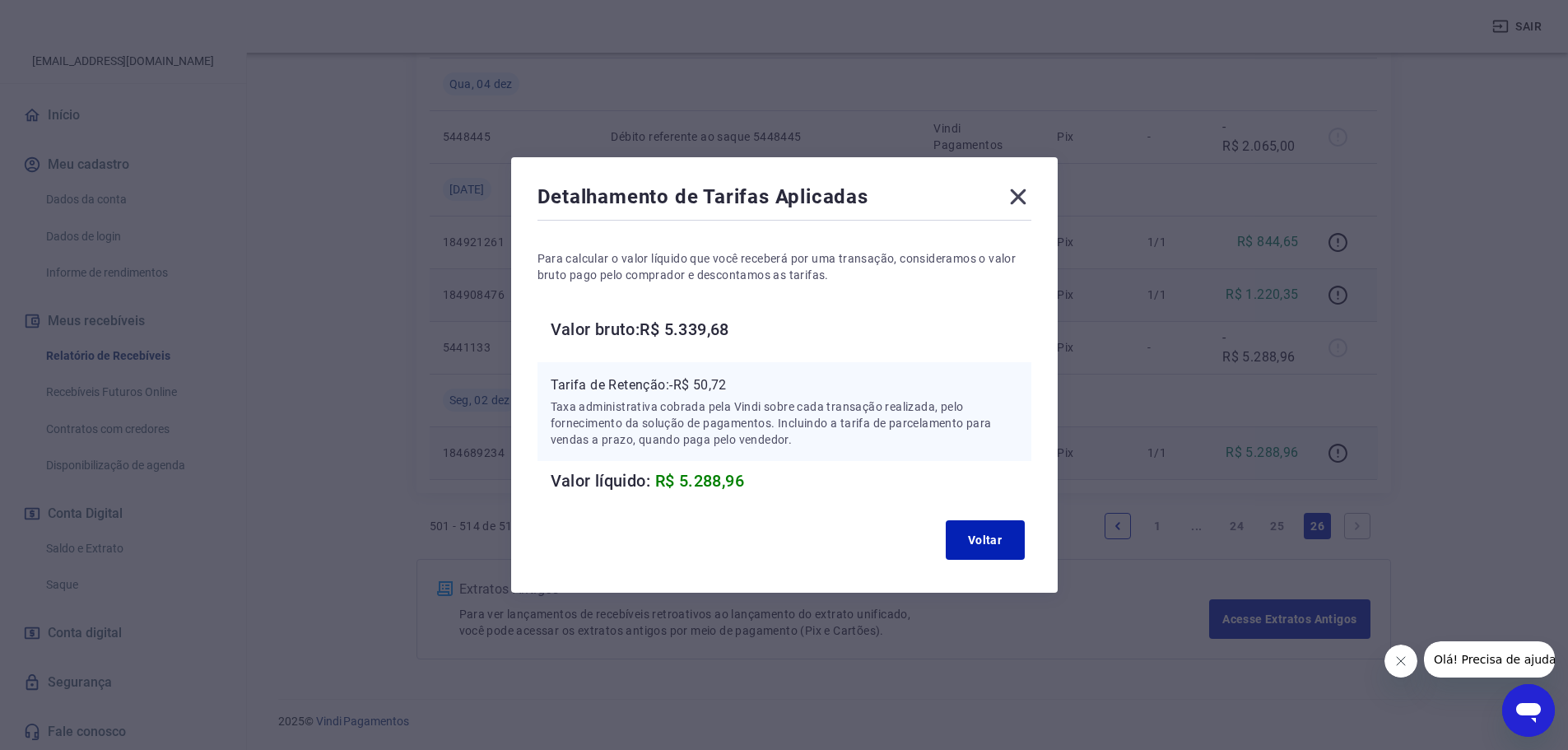
click at [1026, 202] on icon at bounding box center [1018, 197] width 26 height 26
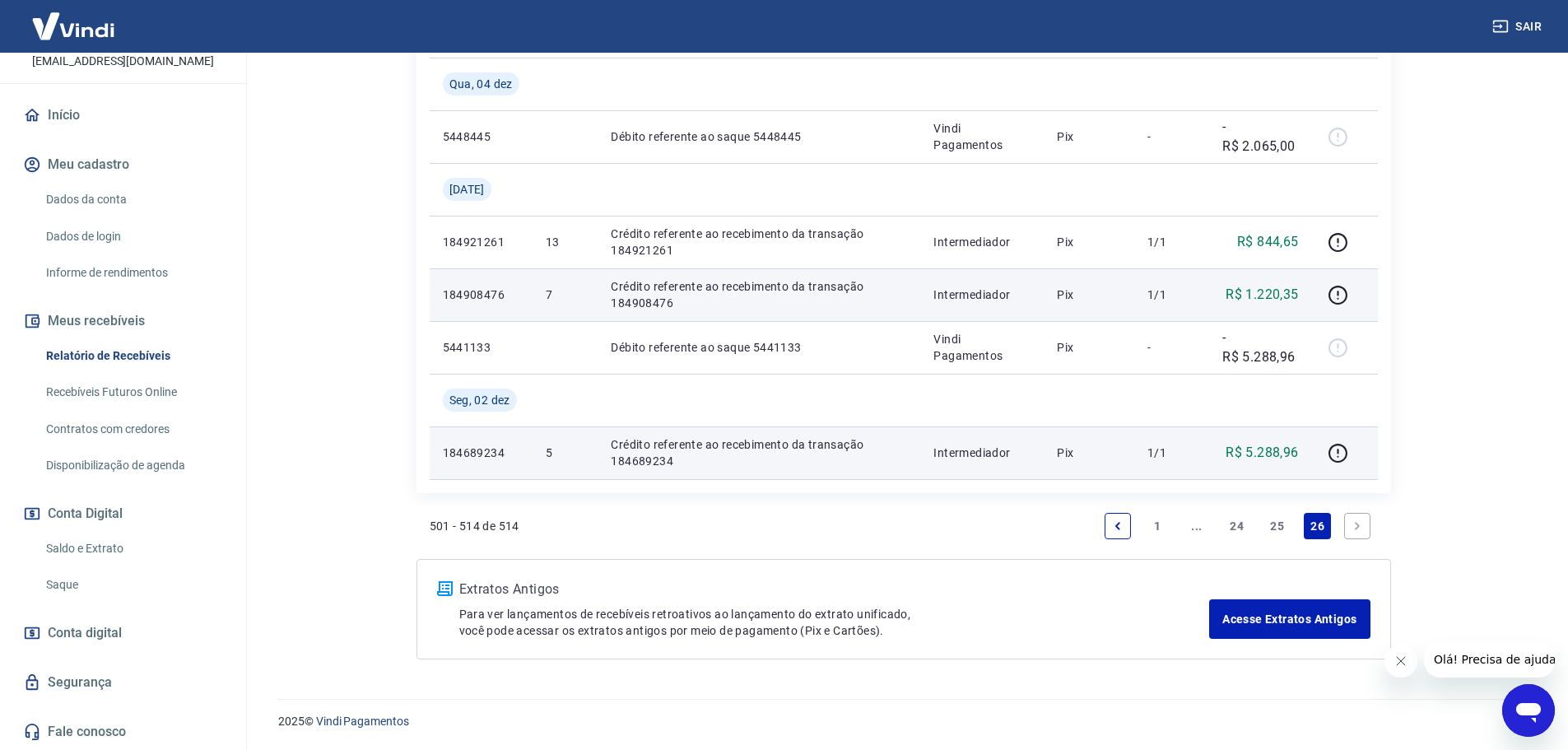
click at [1126, 528] on link "Previous page" at bounding box center [1117, 525] width 26 height 26
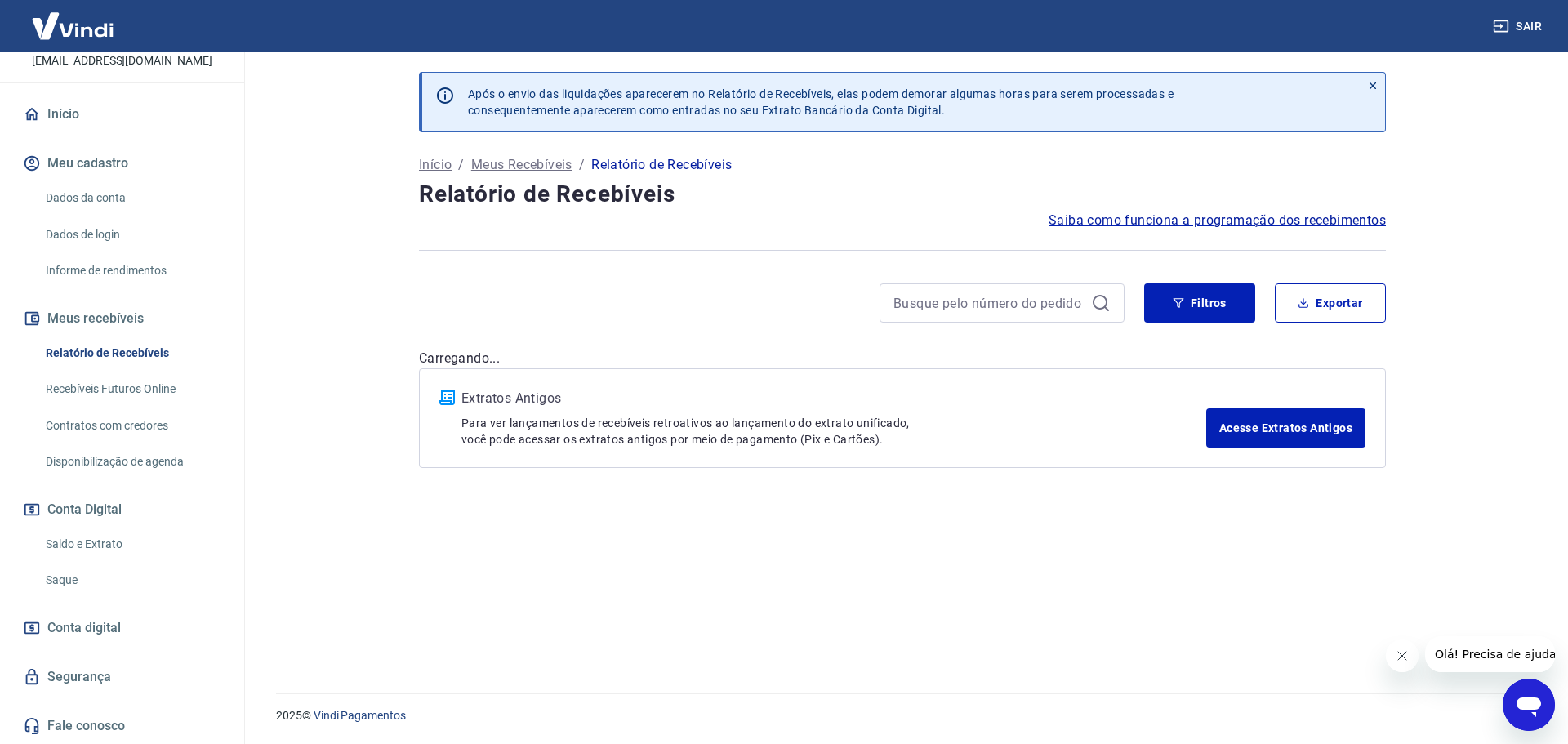
click at [1117, 524] on div "Após o envio das liquidações aparecerem no Relatório de Recebíveis, elas podem …" at bounding box center [903, 363] width 1006 height 622
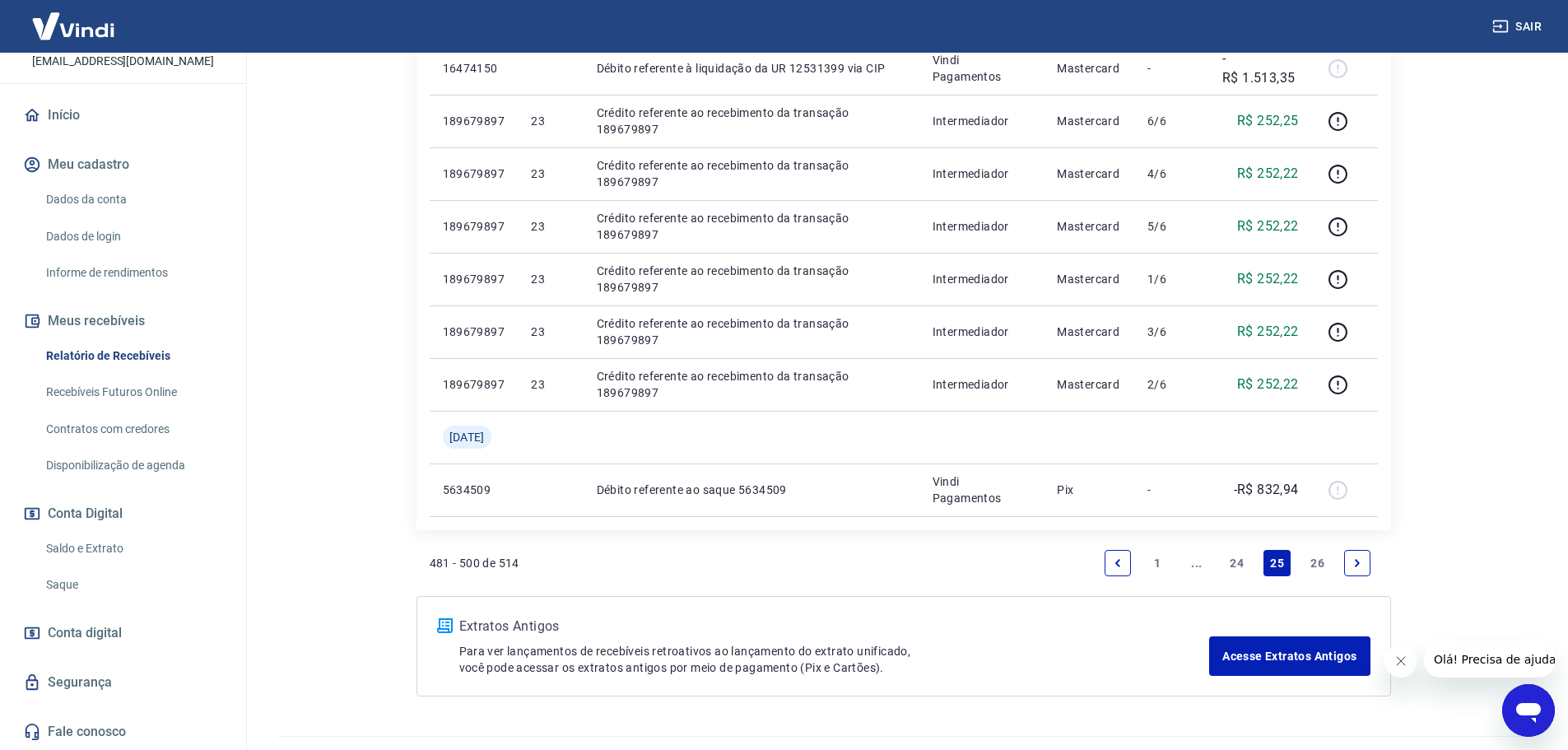
scroll to position [1203, 0]
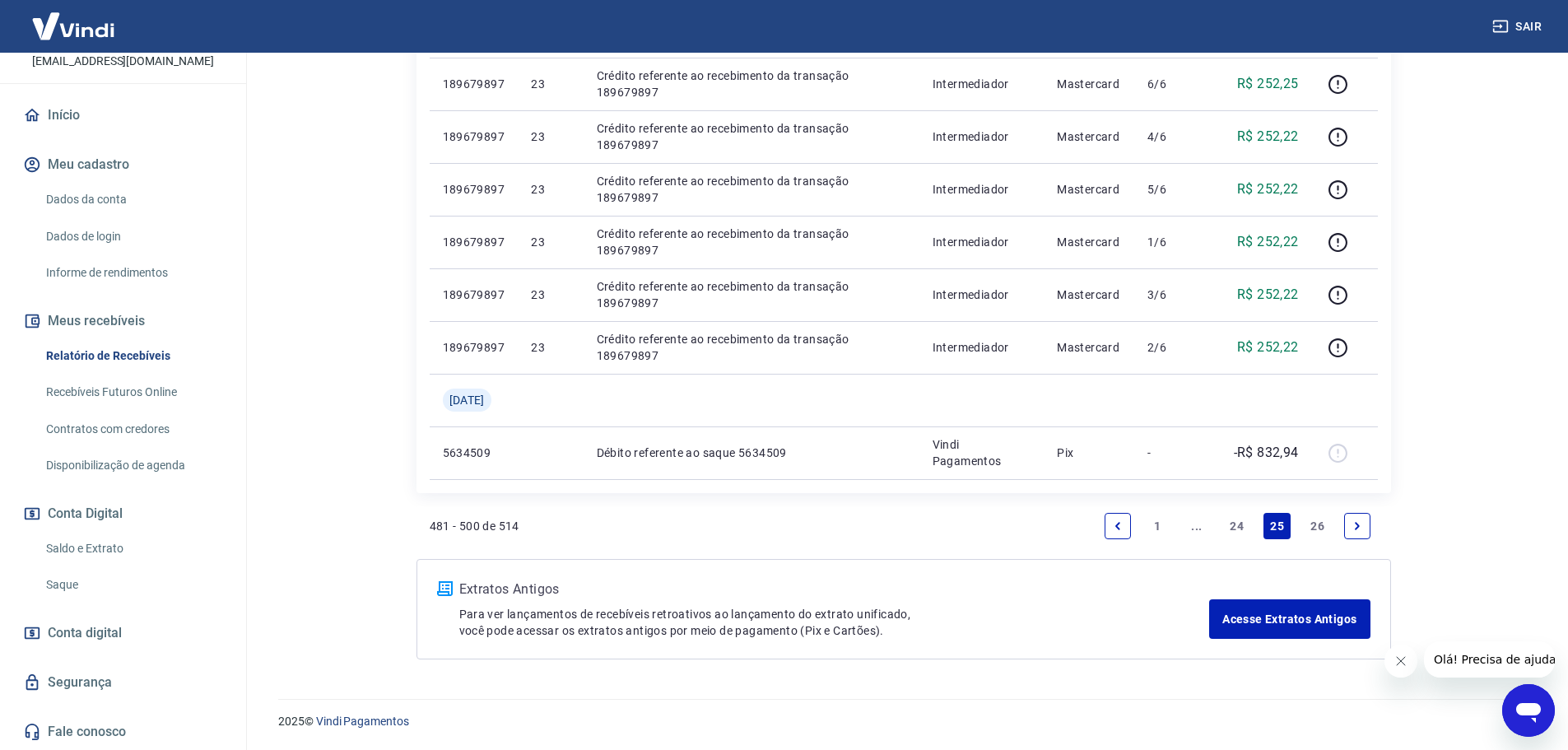
click at [1155, 521] on link "1" at bounding box center [1157, 525] width 26 height 26
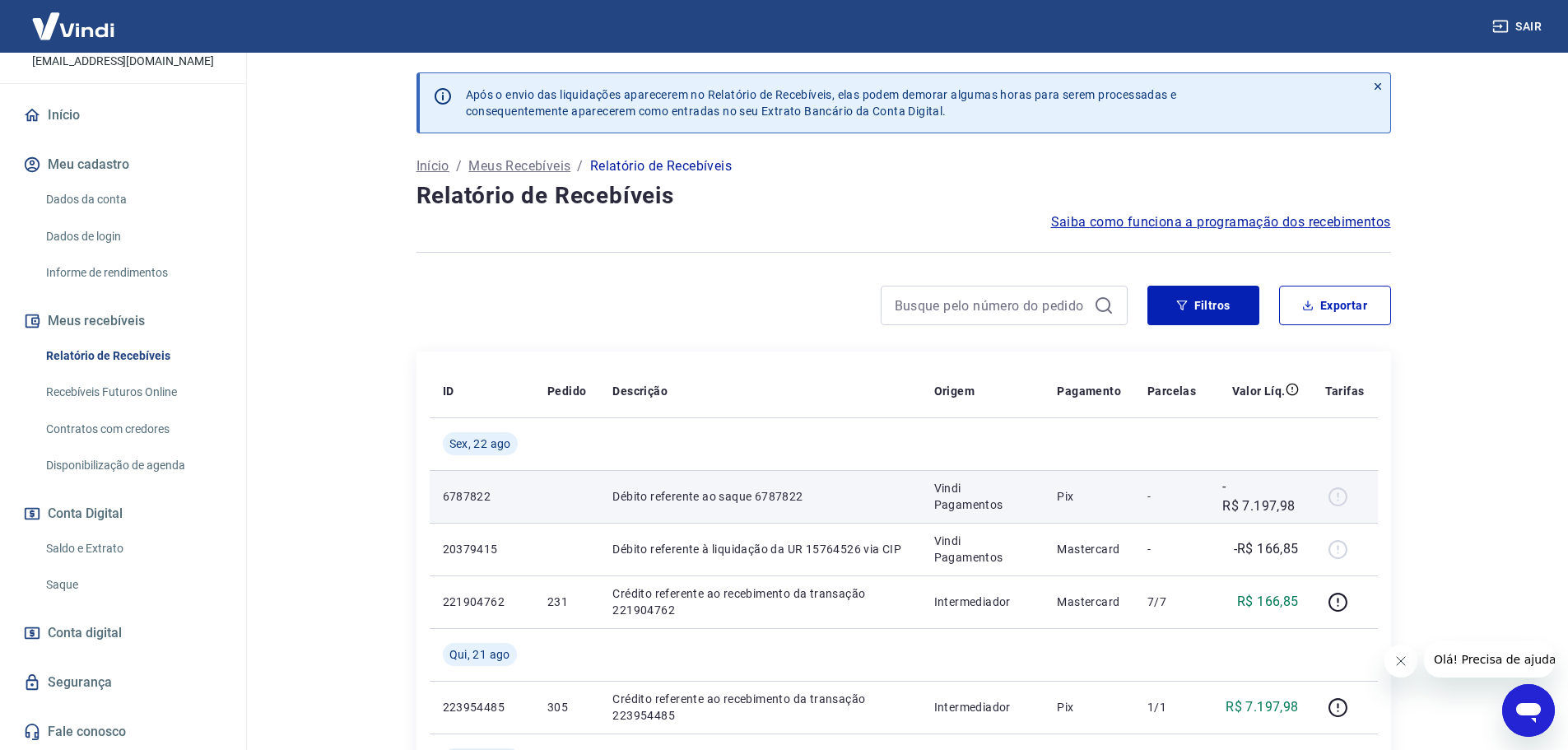
click at [1224, 496] on p "-R$ 7.197,98" at bounding box center [1260, 496] width 76 height 40
click at [1012, 507] on p "Vindi Pagamentos" at bounding box center [982, 496] width 97 height 33
click at [924, 519] on td "Vindi Pagamentos" at bounding box center [982, 496] width 123 height 53
click at [898, 506] on td "Débito referente ao saque 6787822" at bounding box center [760, 496] width 321 height 53
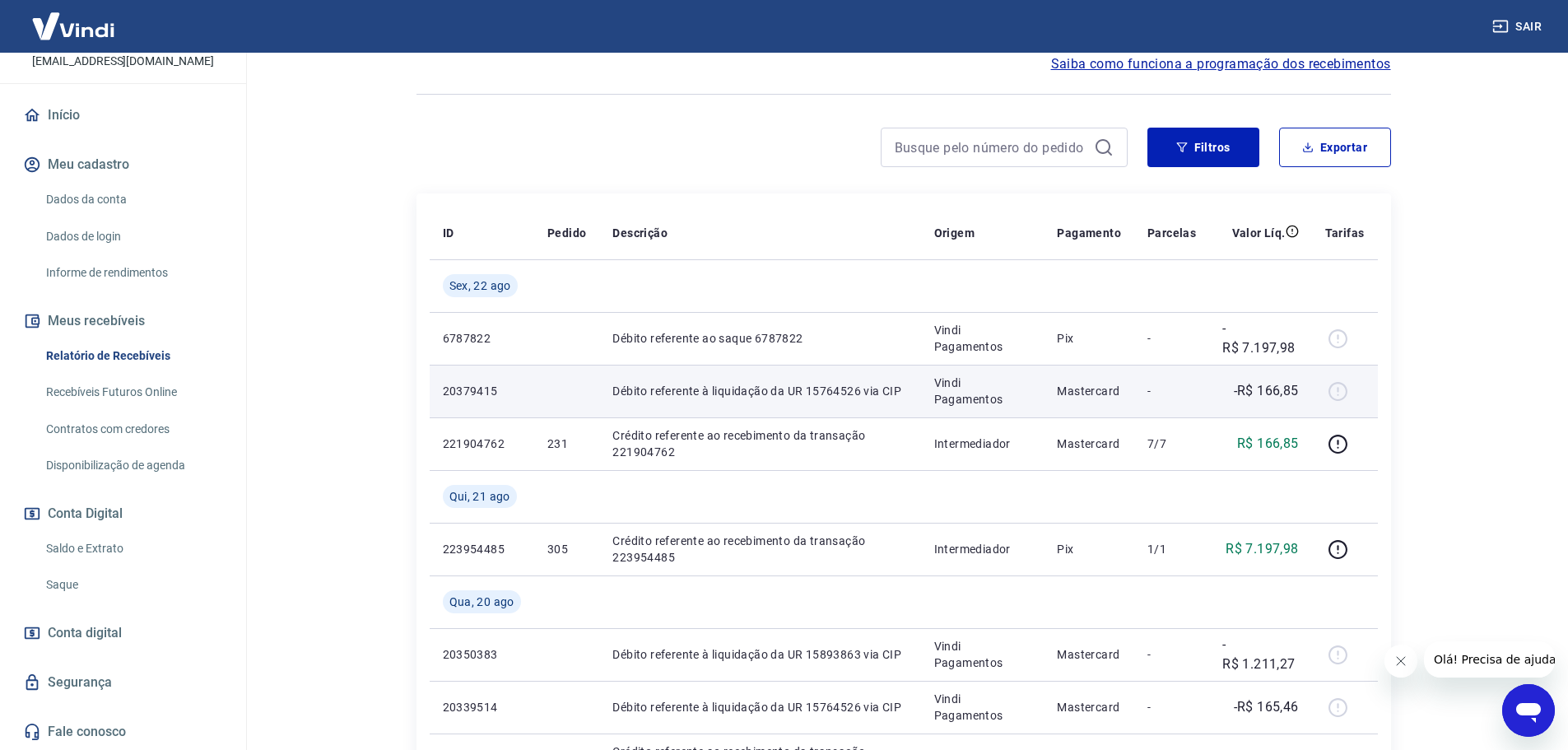
scroll to position [165, 0]
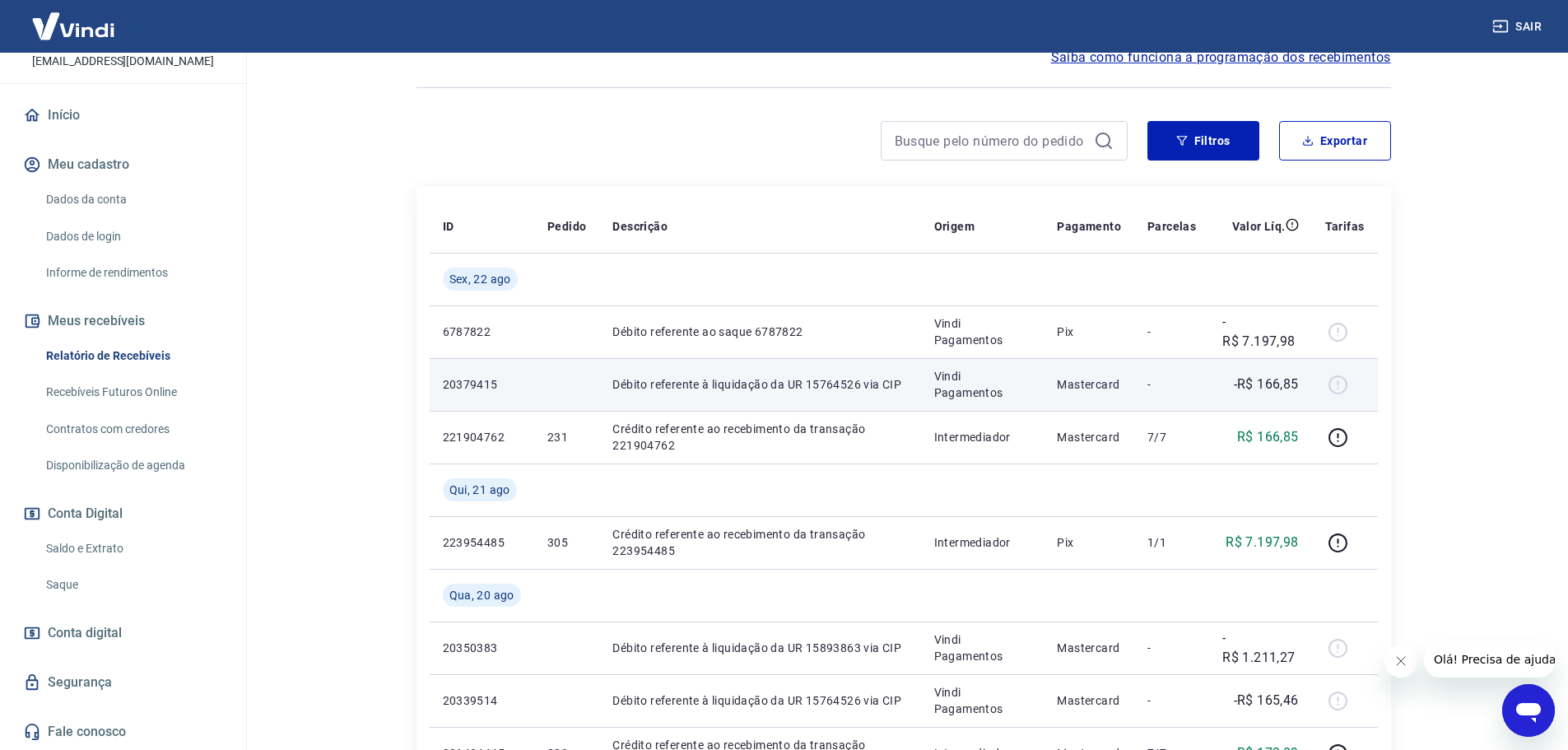
click at [814, 399] on td "Débito referente à liquidação da UR 15764526 via CIP" at bounding box center [760, 385] width 321 height 53
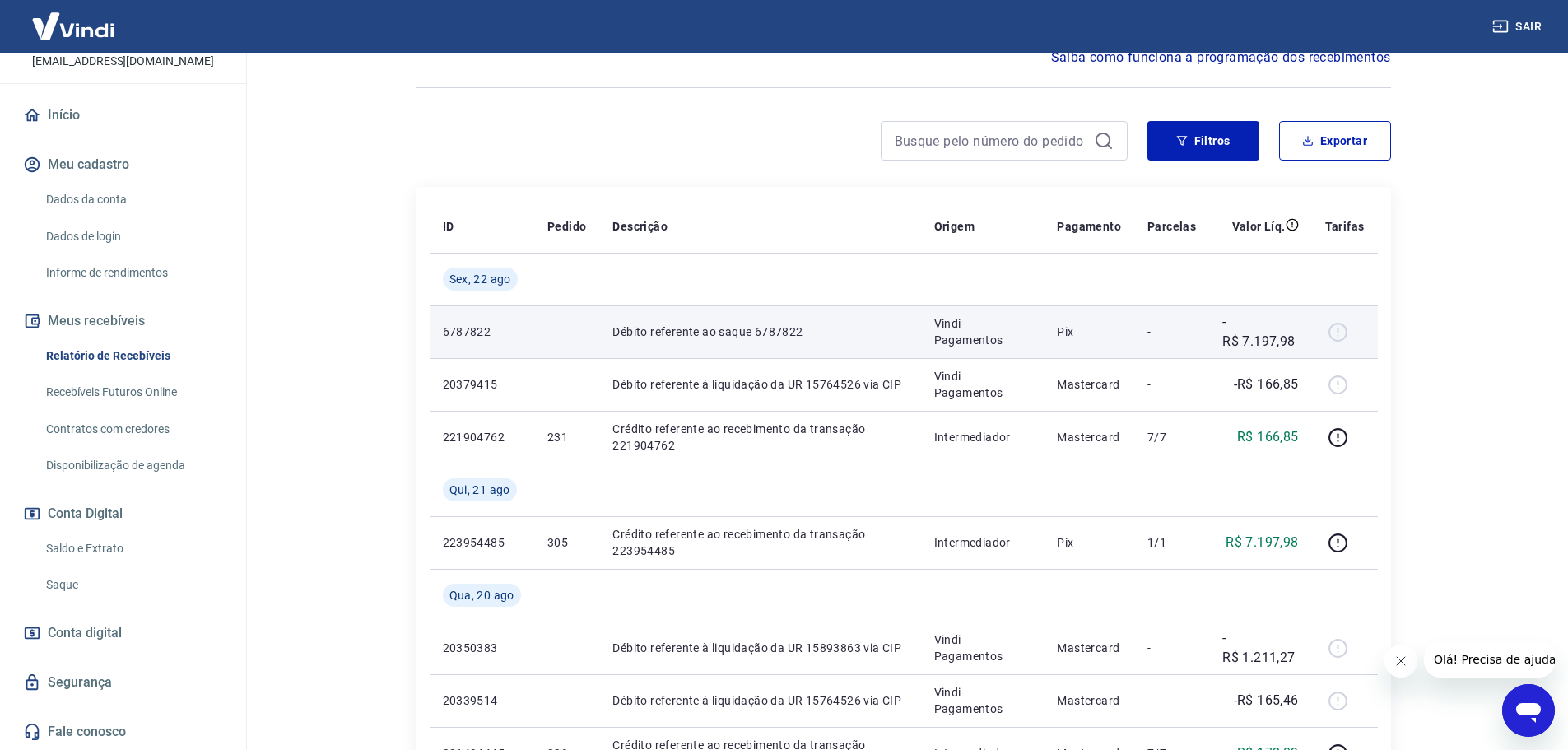
click at [918, 330] on td "Débito referente ao saque 6787822" at bounding box center [760, 332] width 321 height 53
click at [921, 330] on td "Débito referente ao saque 6787822" at bounding box center [760, 332] width 321 height 53
drag, startPoint x: 1067, startPoint y: 331, endPoint x: 1087, endPoint y: 328, distance: 20.2
click at [1086, 328] on p "Pix" at bounding box center [1088, 332] width 64 height 16
click at [1087, 328] on p "Pix" at bounding box center [1088, 332] width 64 height 16
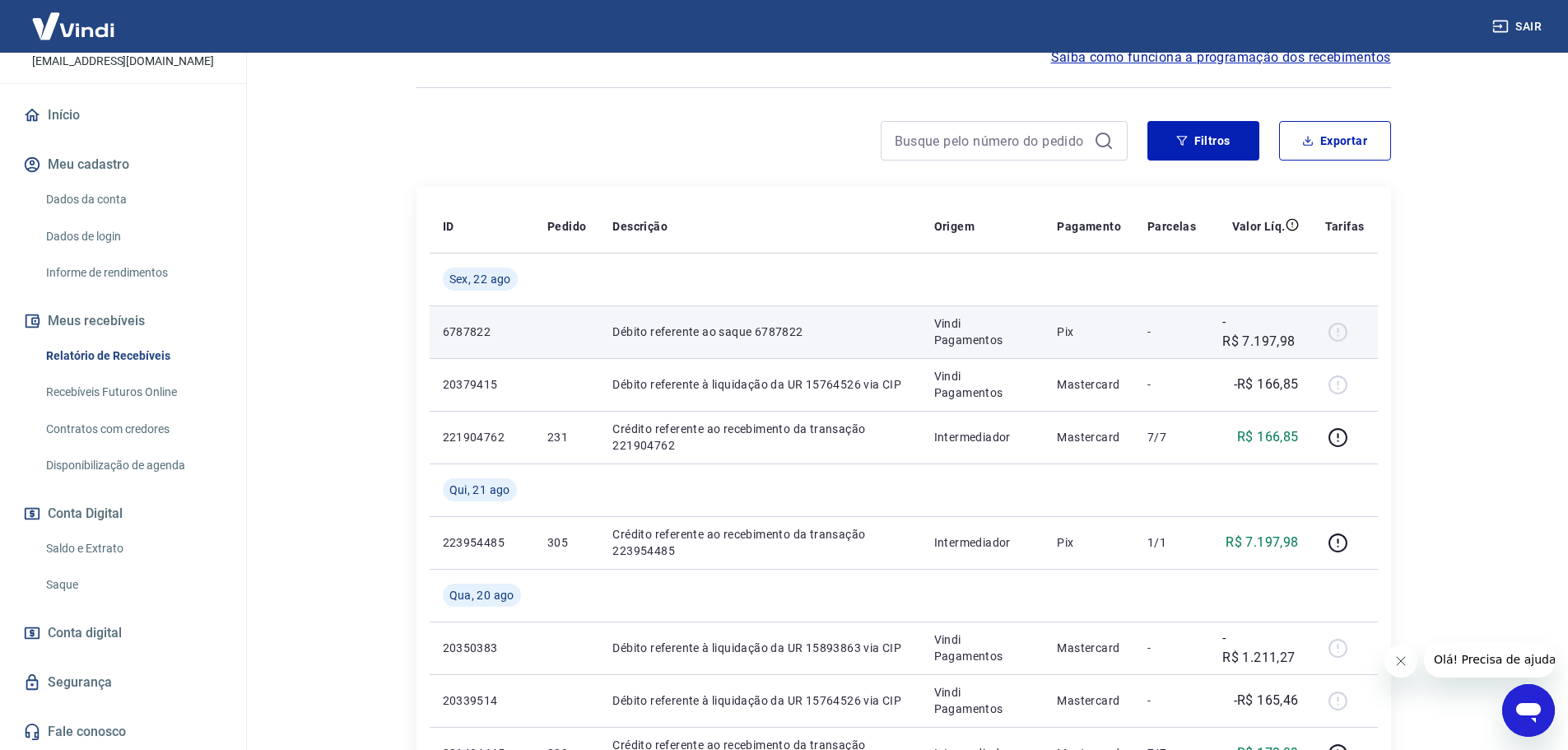
click at [1087, 327] on p "Pix" at bounding box center [1088, 332] width 64 height 16
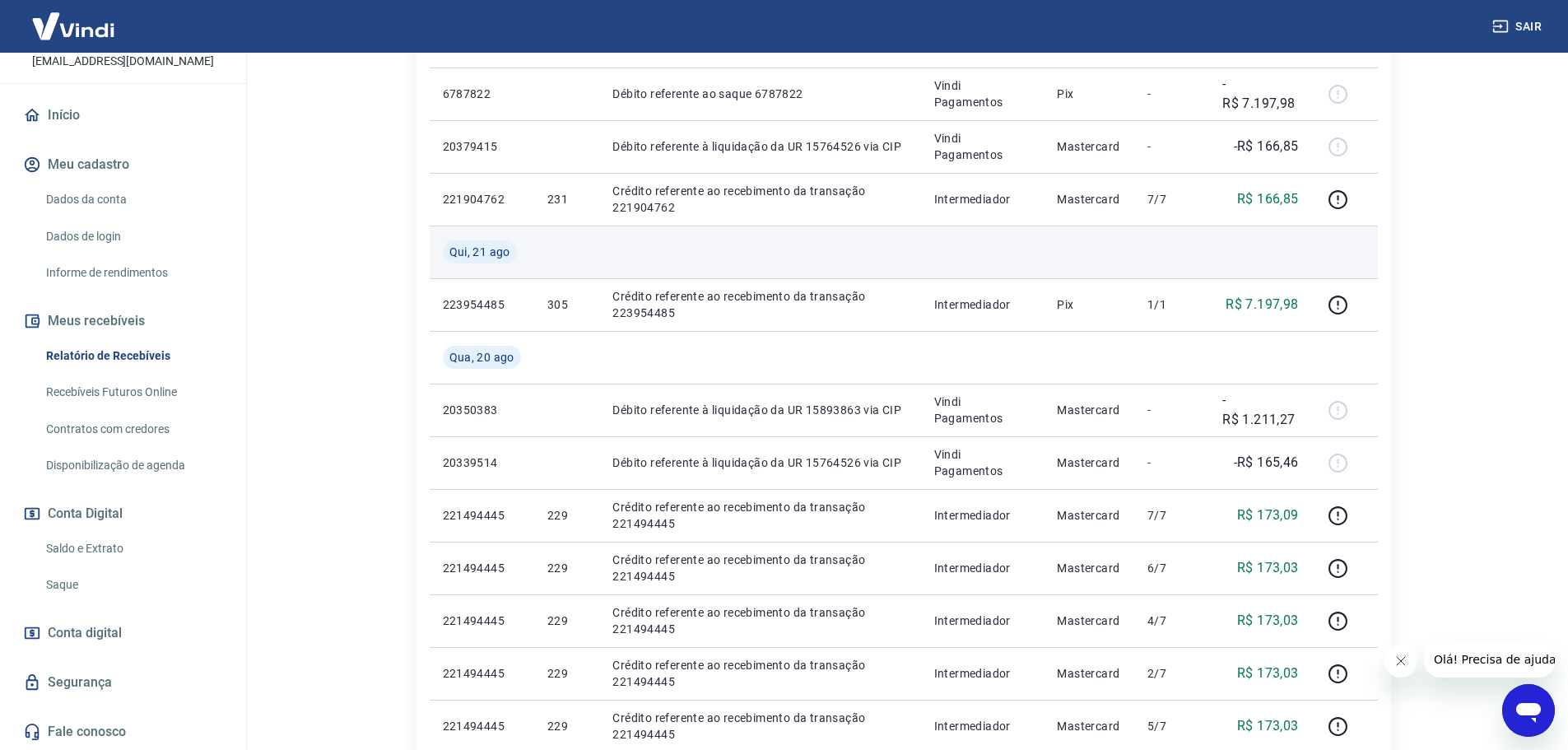
scroll to position [412, 0]
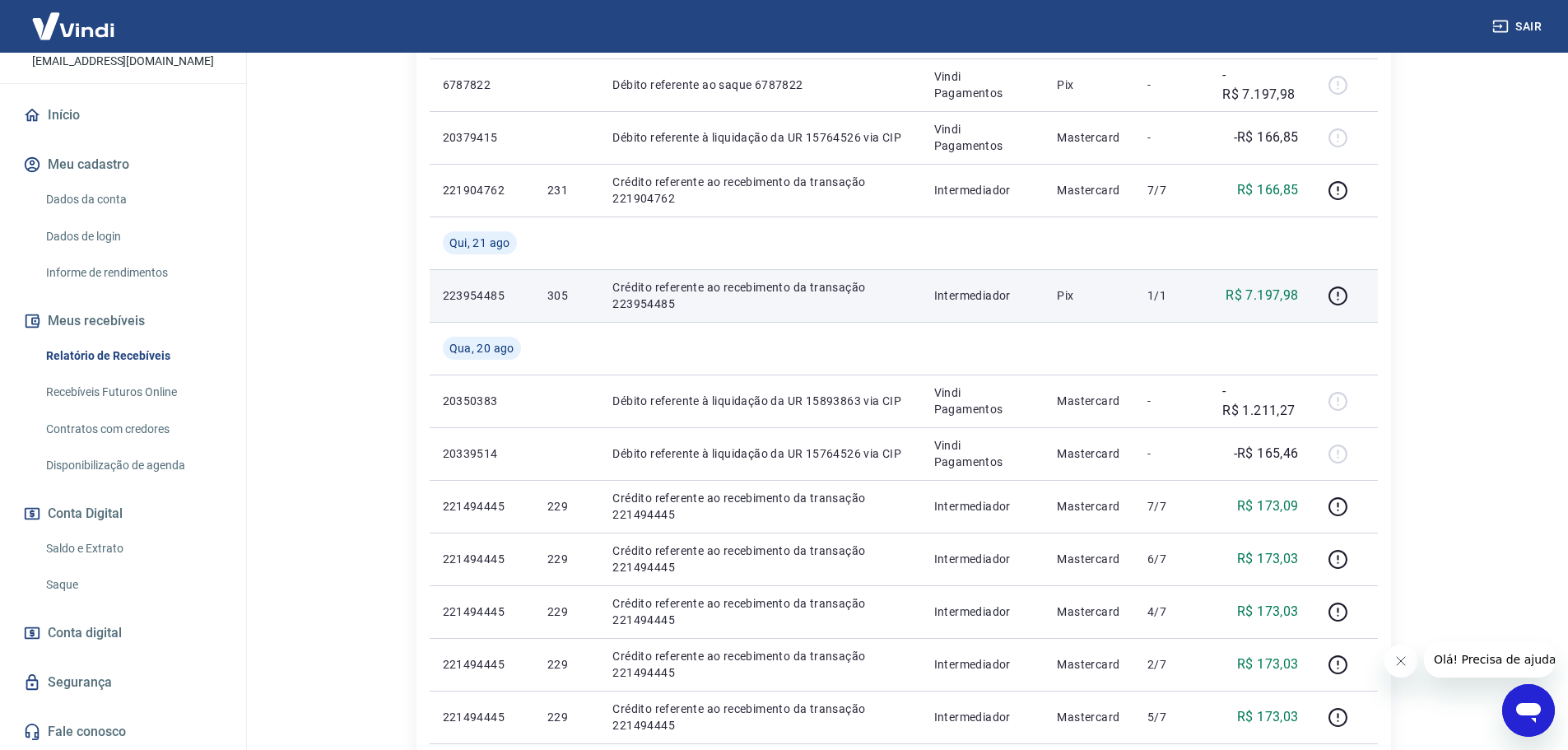
click at [1181, 304] on td "1/1" at bounding box center [1171, 295] width 75 height 53
click at [1343, 300] on icon "button" at bounding box center [1338, 296] width 21 height 21
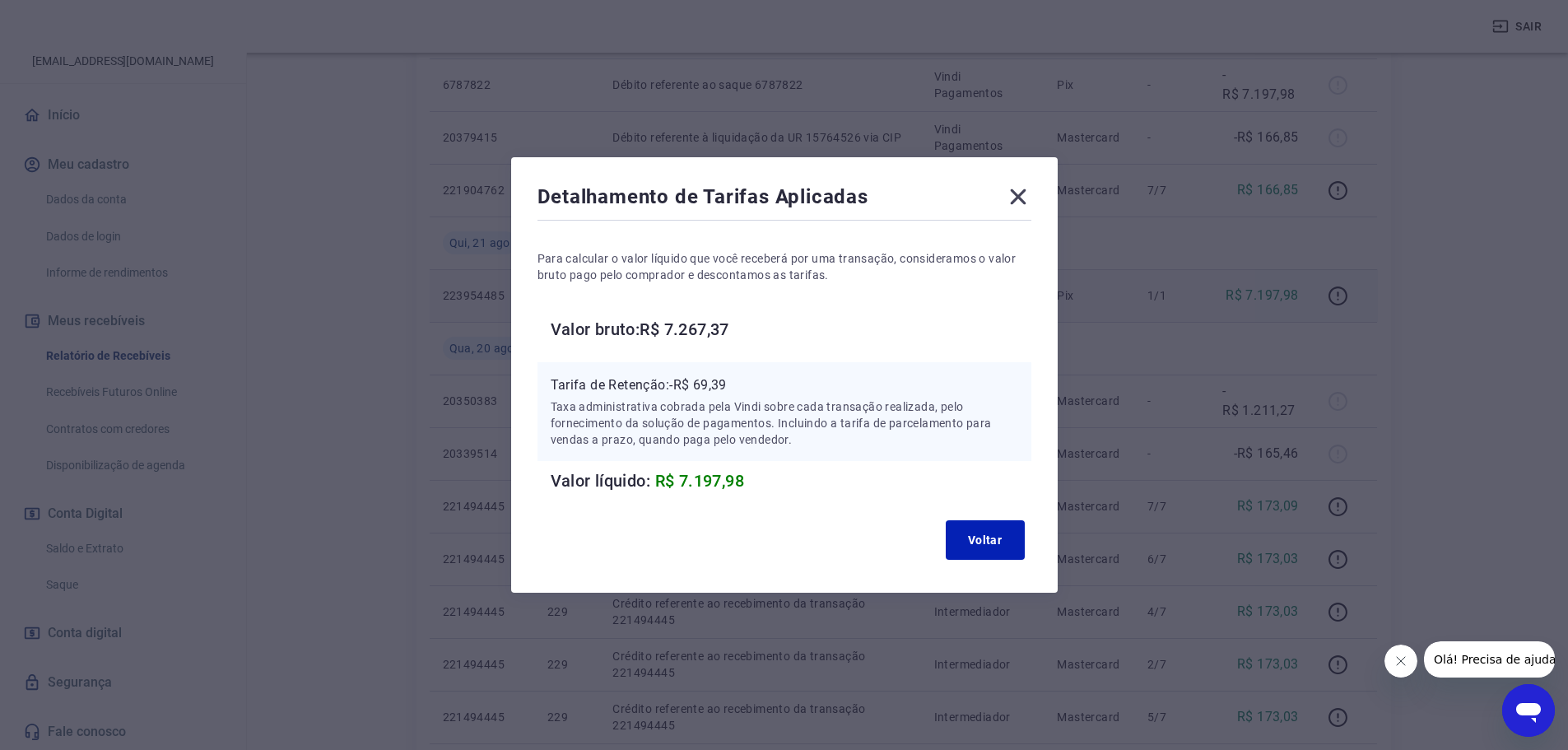
click at [1020, 204] on icon at bounding box center [1018, 197] width 26 height 26
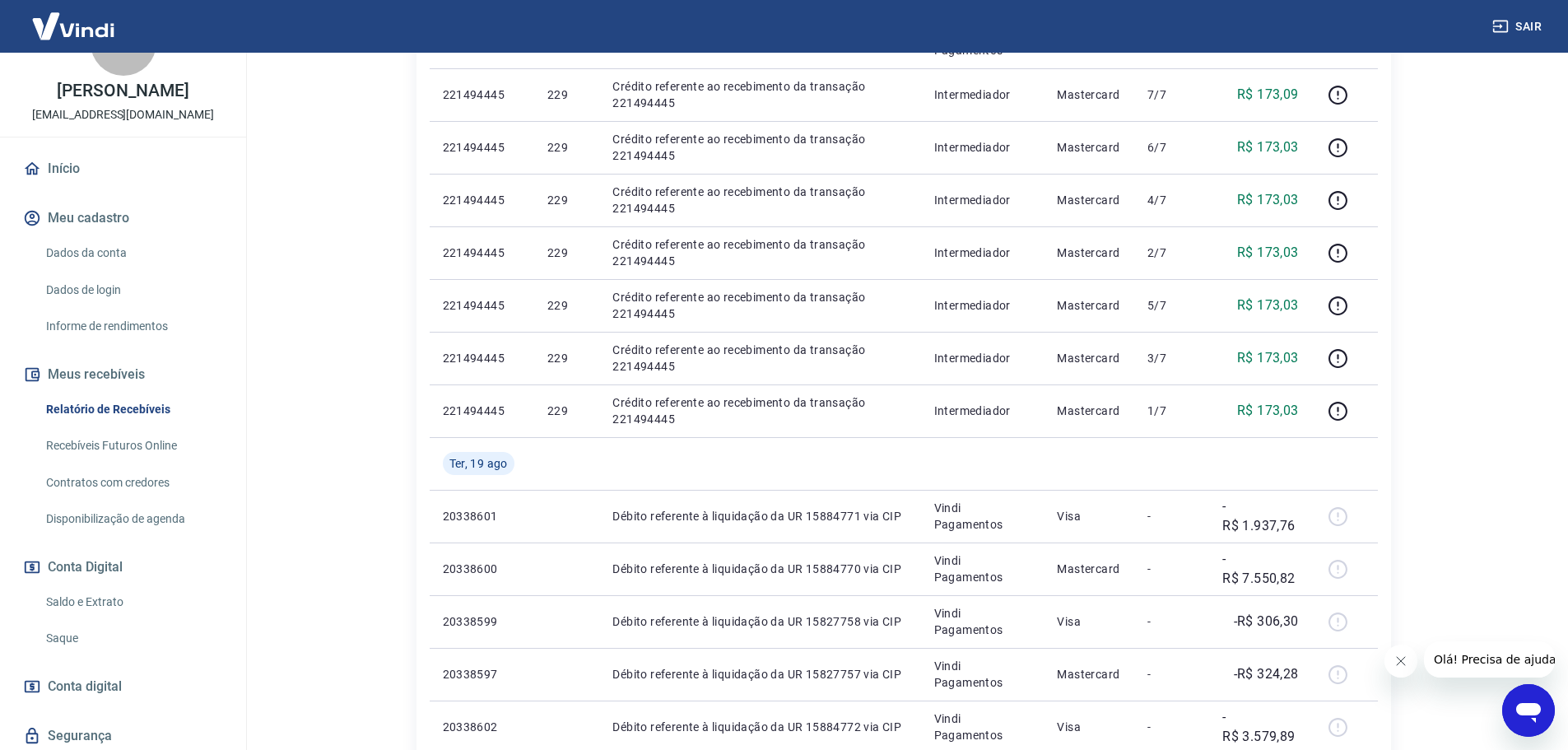
scroll to position [0, 0]
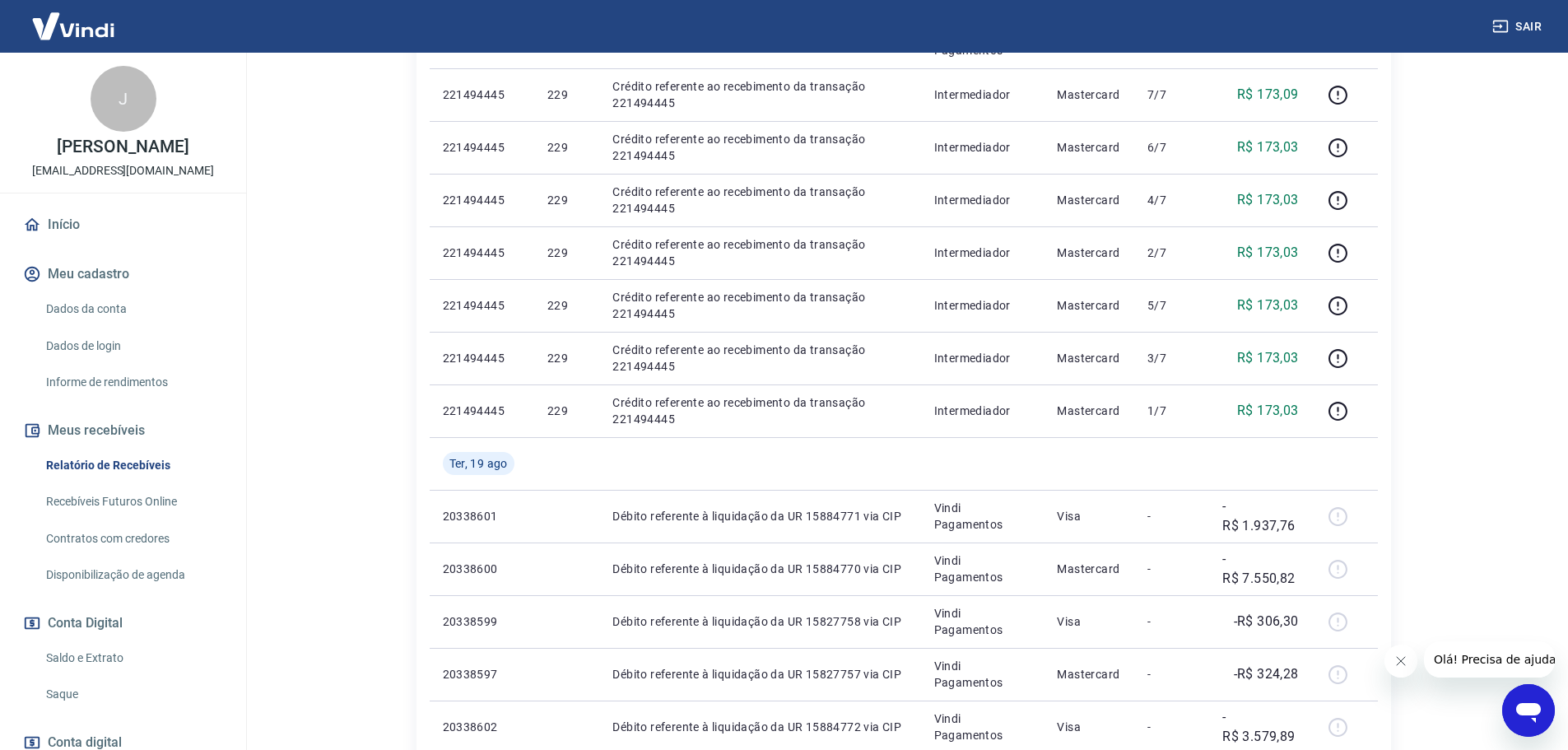
click at [139, 540] on link "Contratos com credores" at bounding box center [133, 538] width 186 height 34
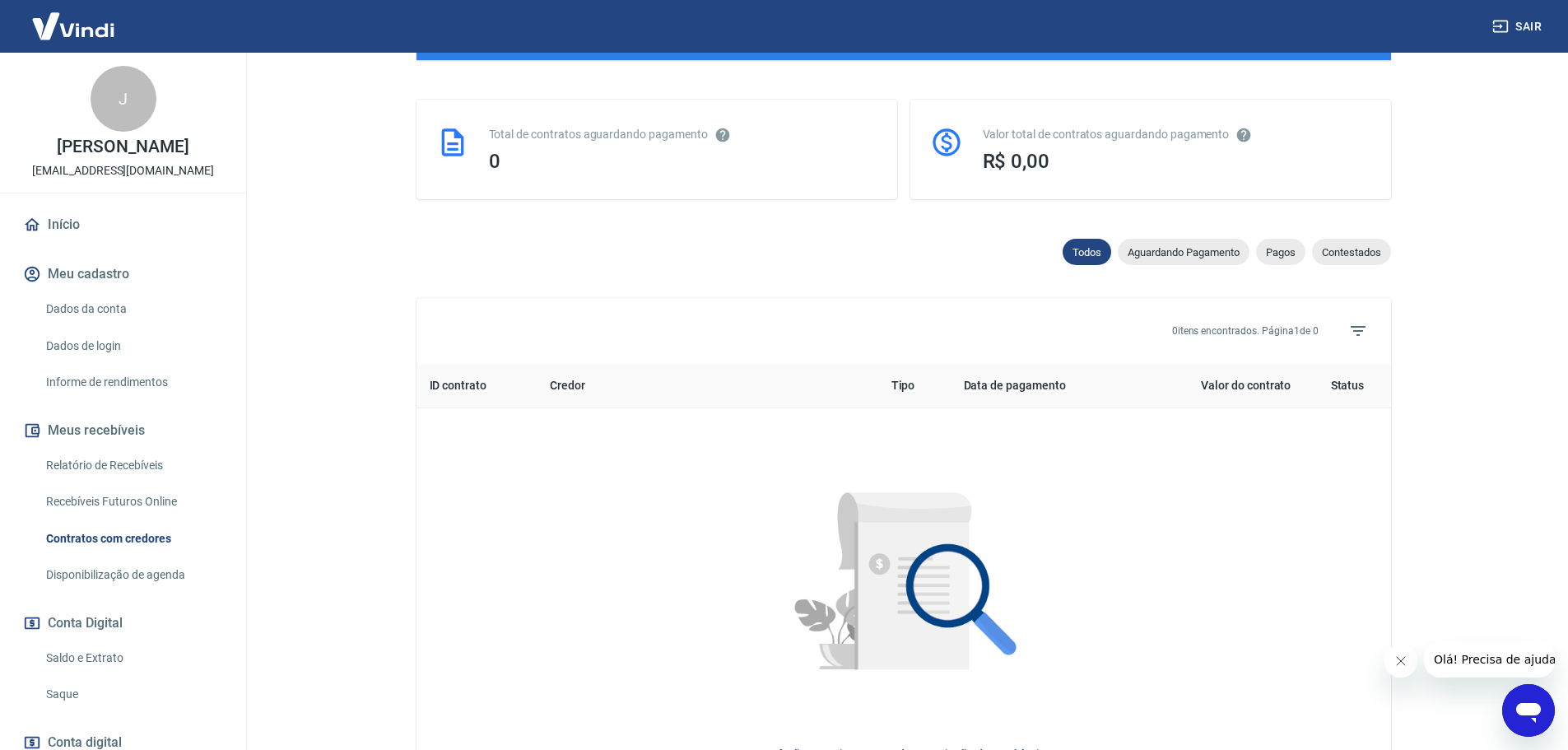
scroll to position [283, 0]
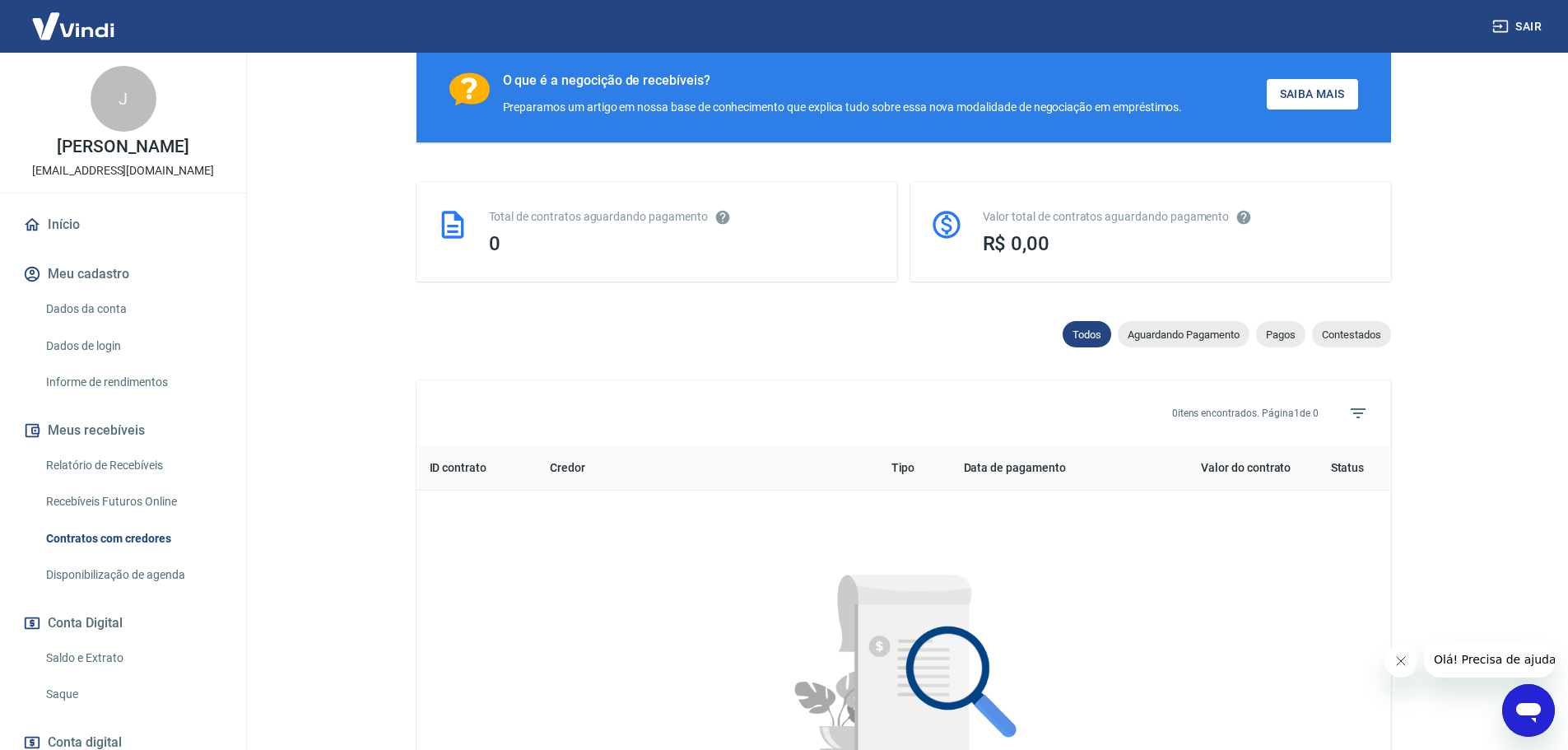
drag, startPoint x: 146, startPoint y: 495, endPoint x: 156, endPoint y: 493, distance: 10.2
click at [147, 495] on link "Recebíveis Futuros Online" at bounding box center [133, 502] width 186 height 34
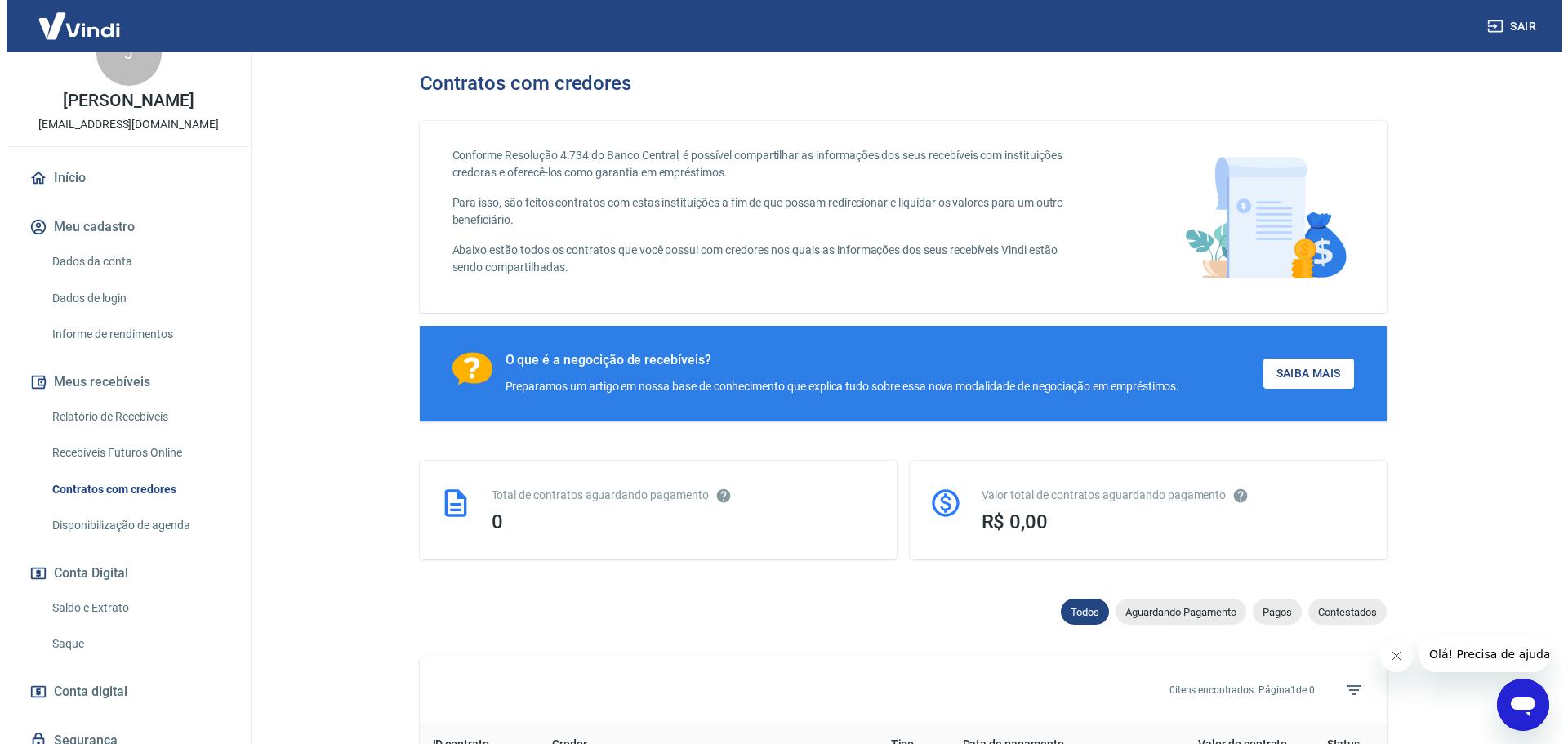
scroll to position [82, 0]
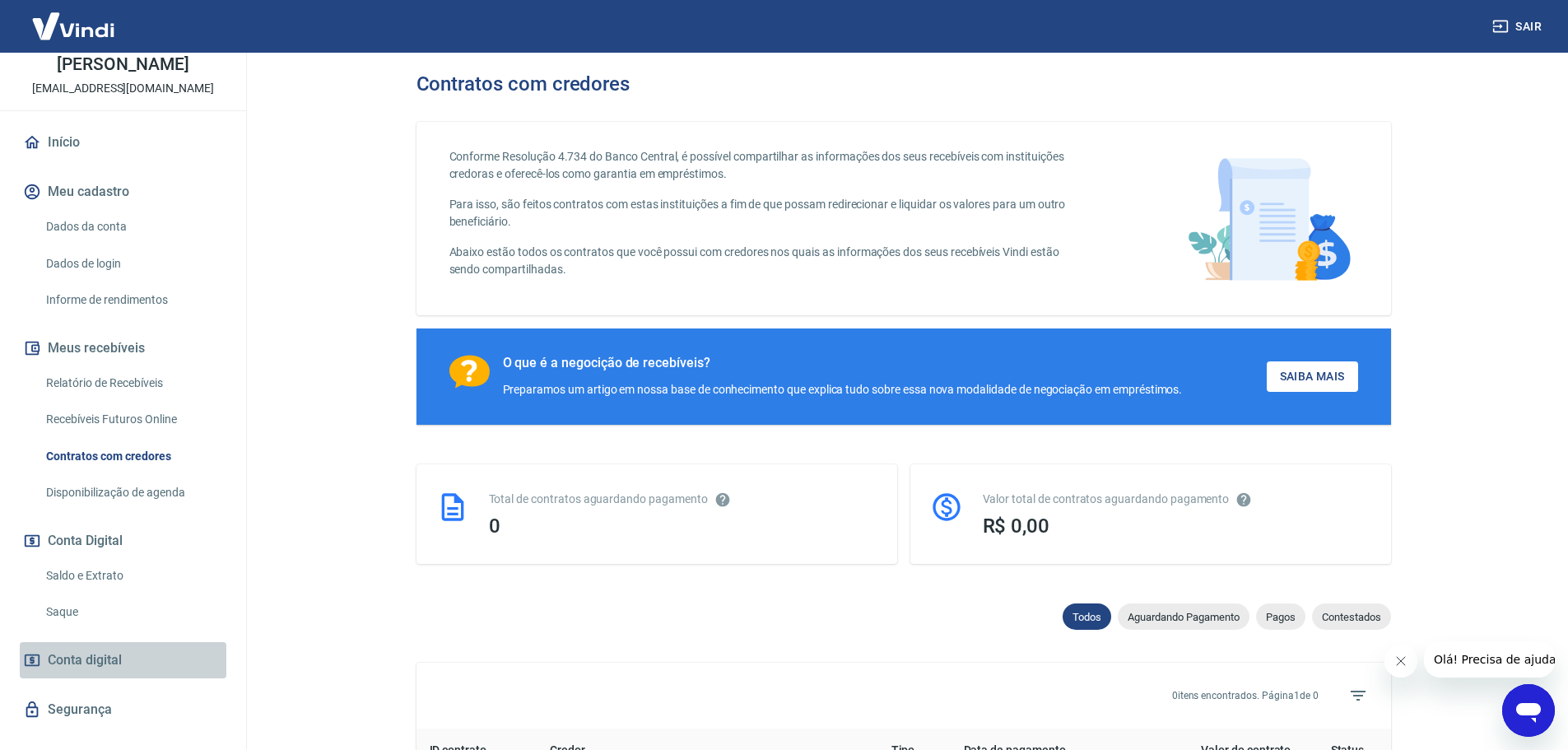
click at [185, 653] on link "Conta digital" at bounding box center [123, 660] width 206 height 36
